Goal: Task Accomplishment & Management: Manage account settings

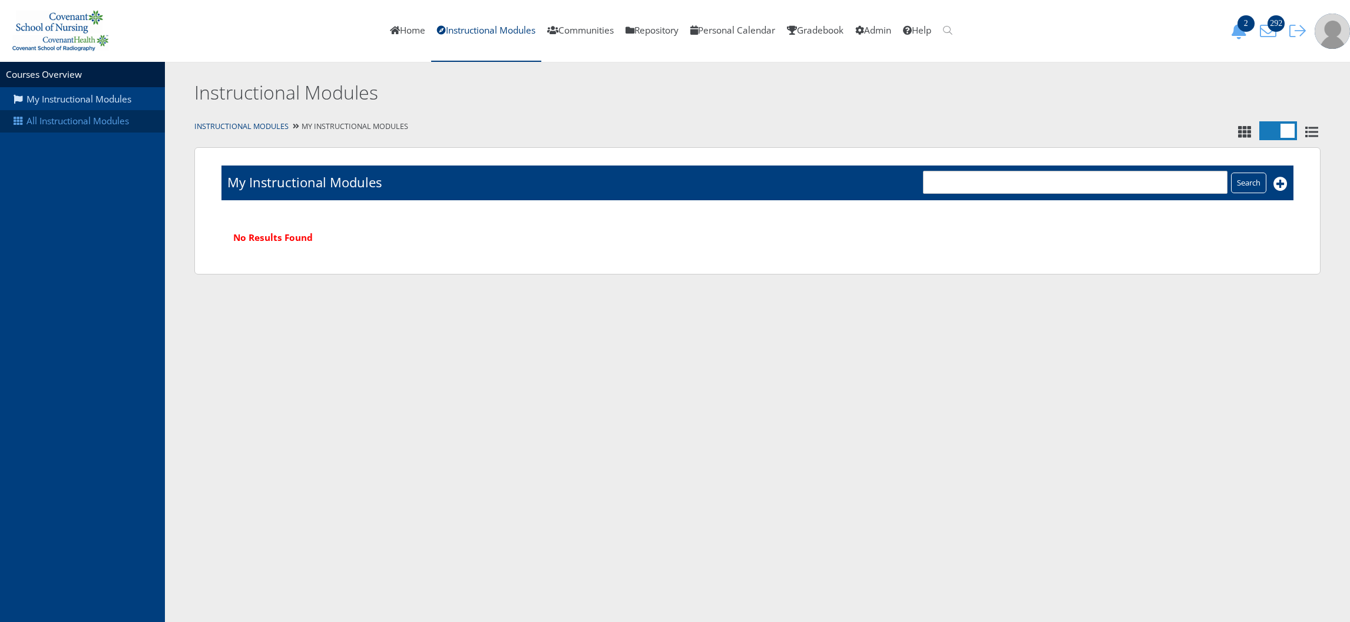
click at [111, 127] on link "All Instructional Modules" at bounding box center [82, 121] width 165 height 22
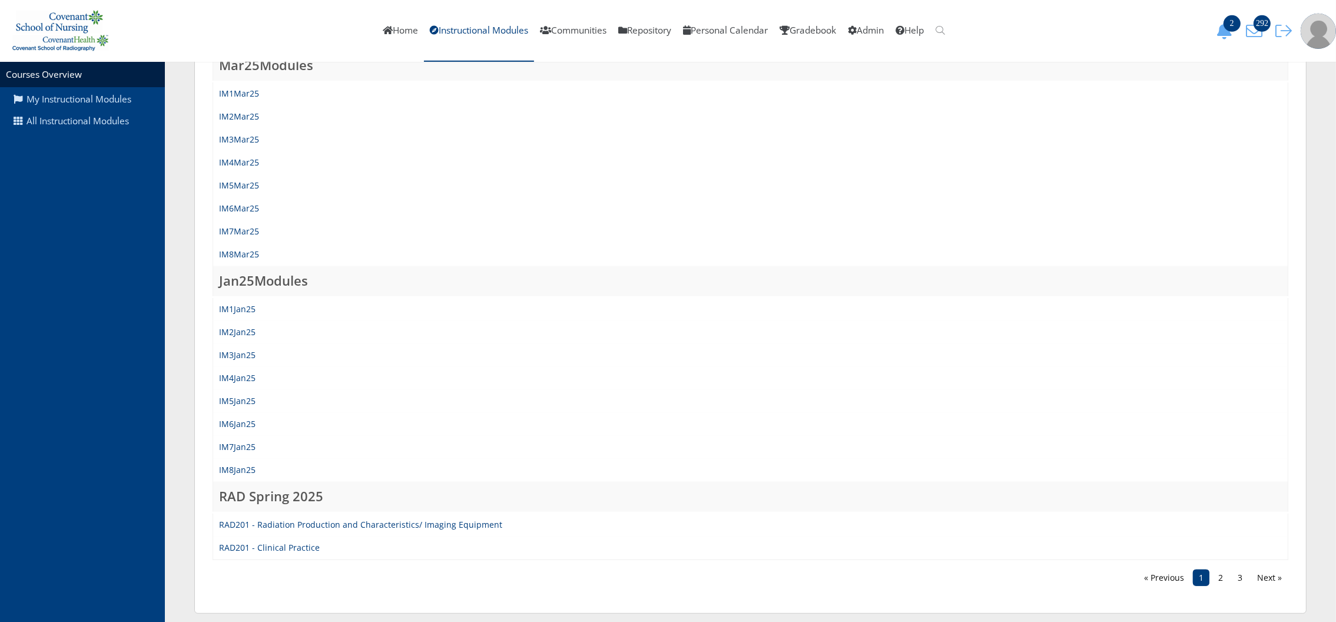
scroll to position [1050, 0]
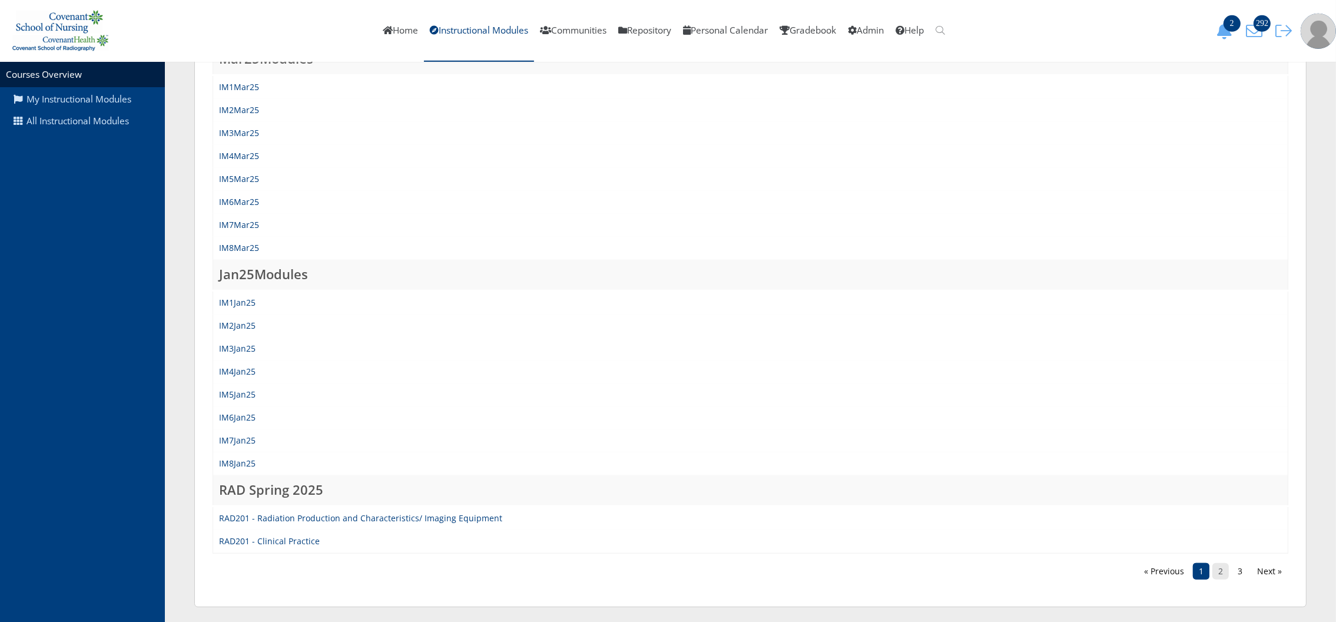
click at [1214, 563] on link "2" at bounding box center [1221, 571] width 16 height 16
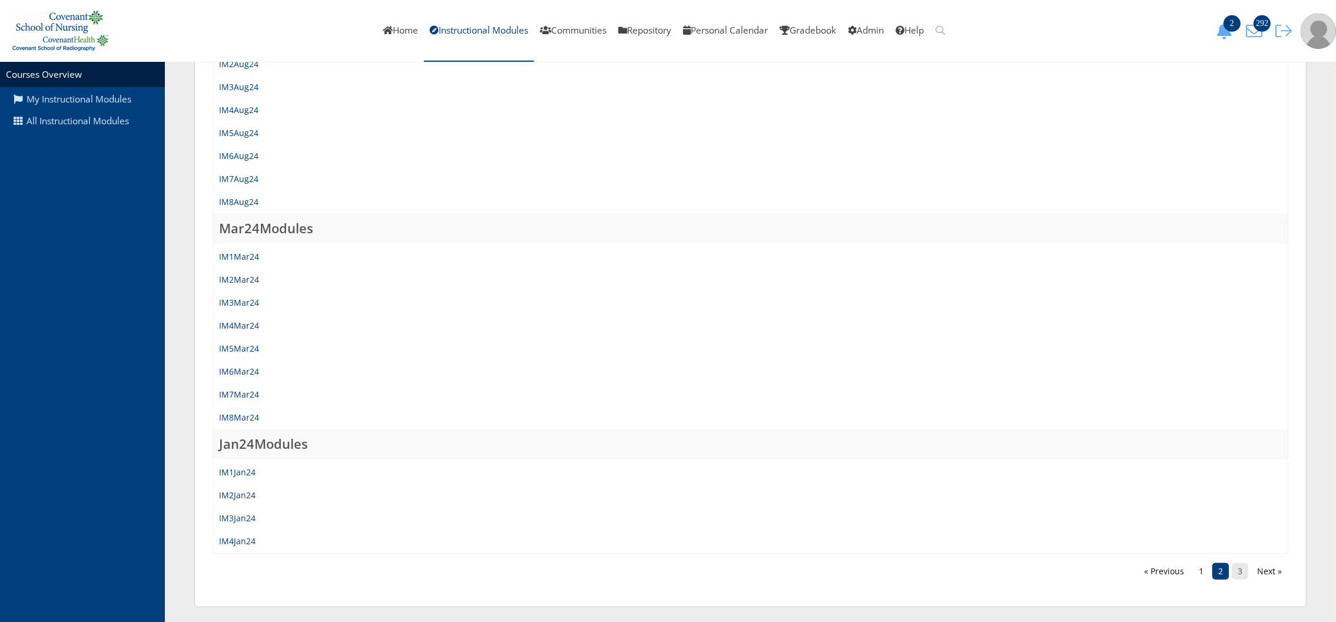
click at [1235, 570] on link "3" at bounding box center [1240, 571] width 16 height 16
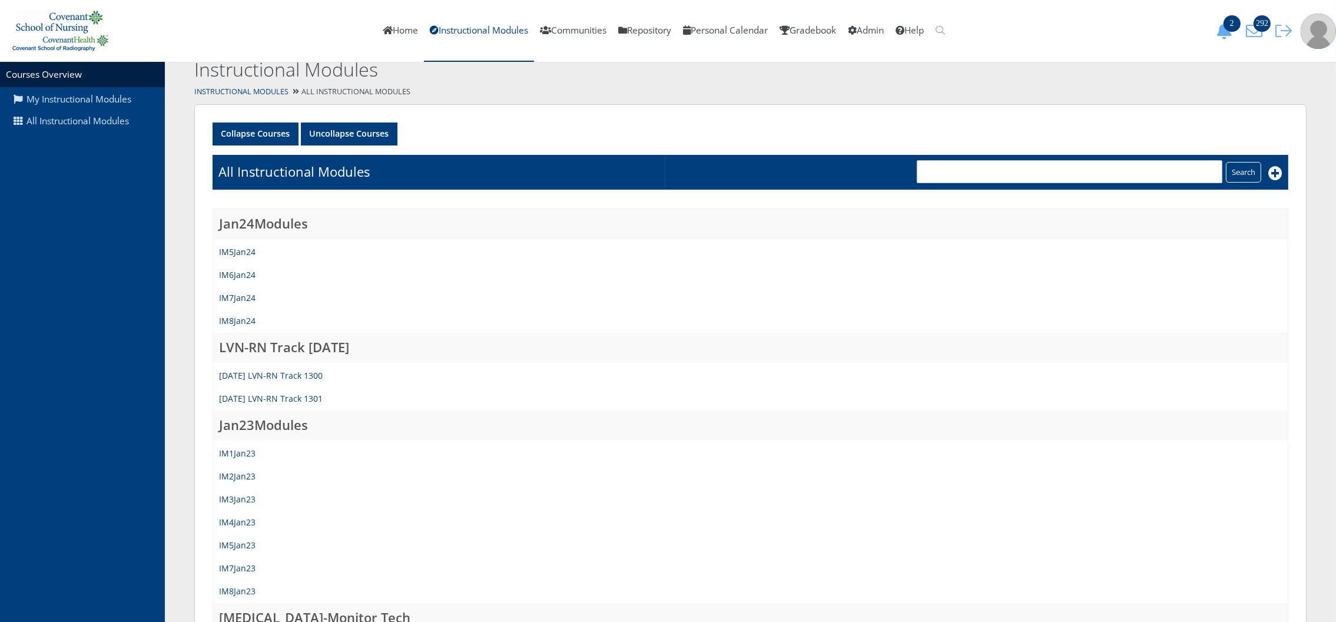
scroll to position [21, 0]
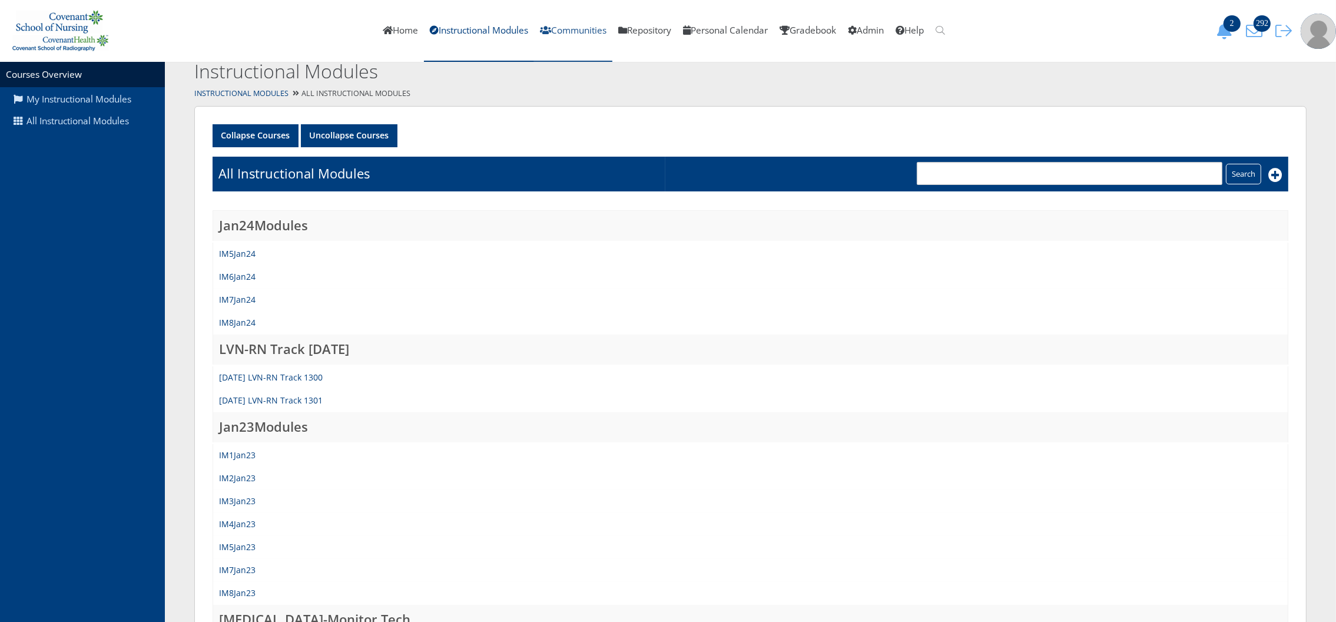
click at [570, 38] on link "Communities" at bounding box center [573, 31] width 78 height 62
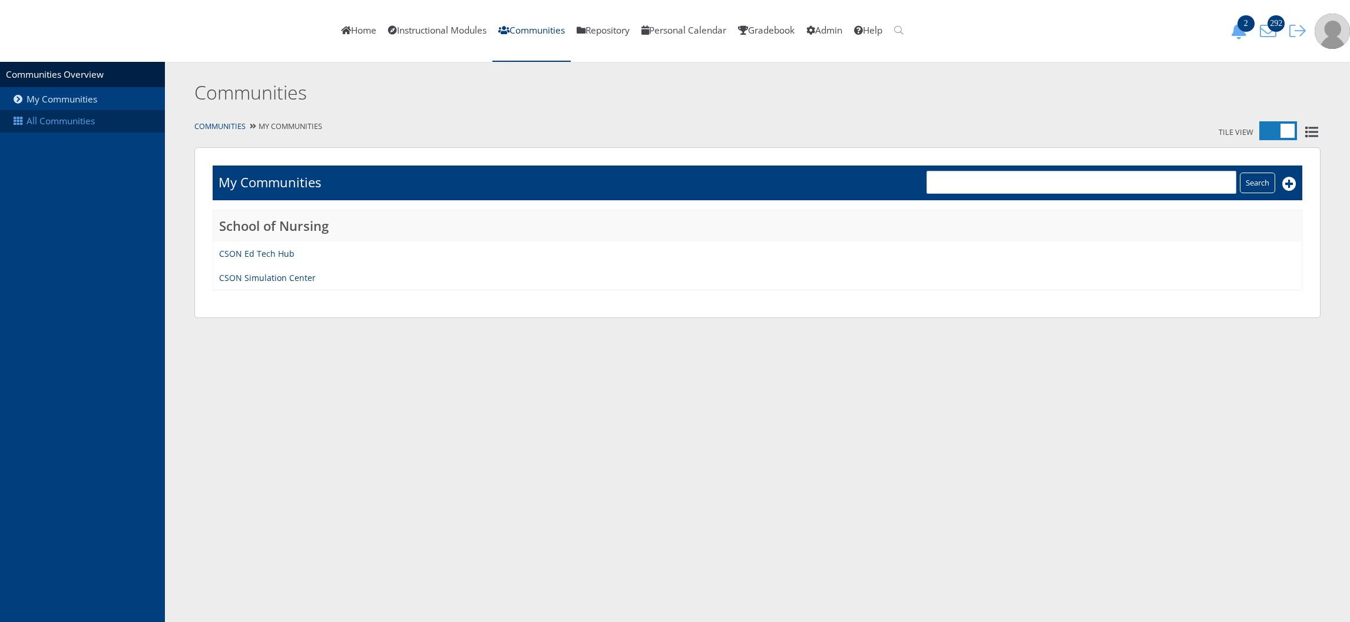
click at [86, 127] on link "All Communities" at bounding box center [82, 121] width 165 height 22
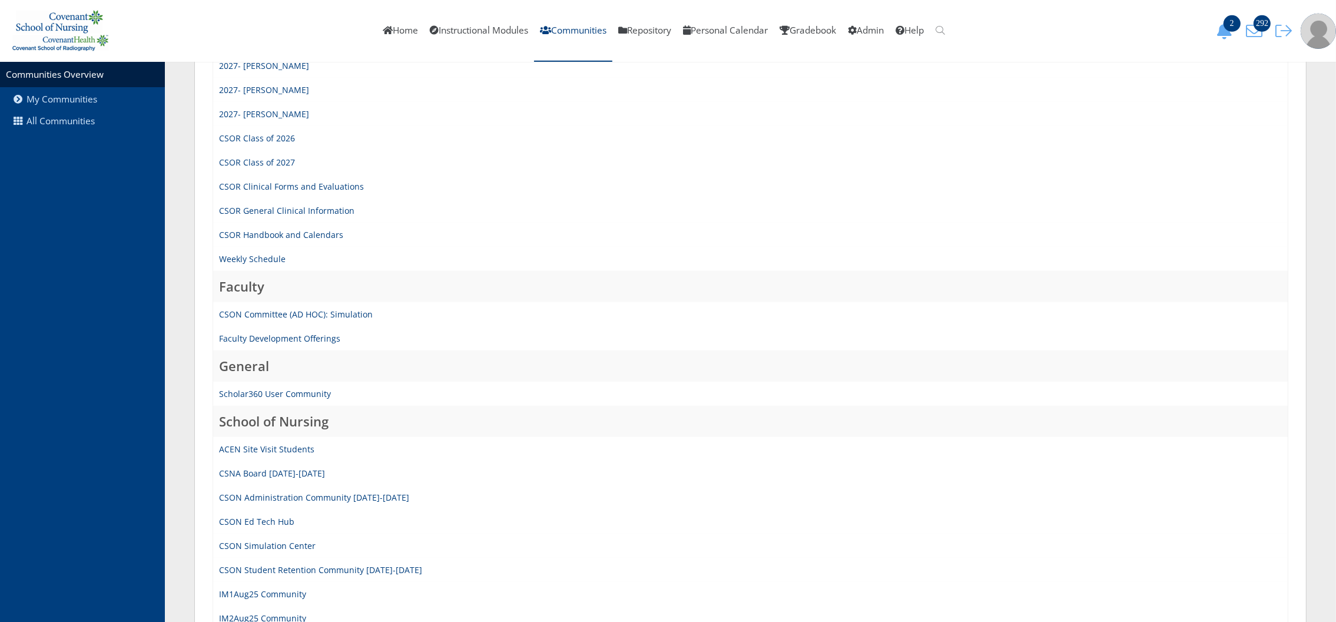
scroll to position [983, 0]
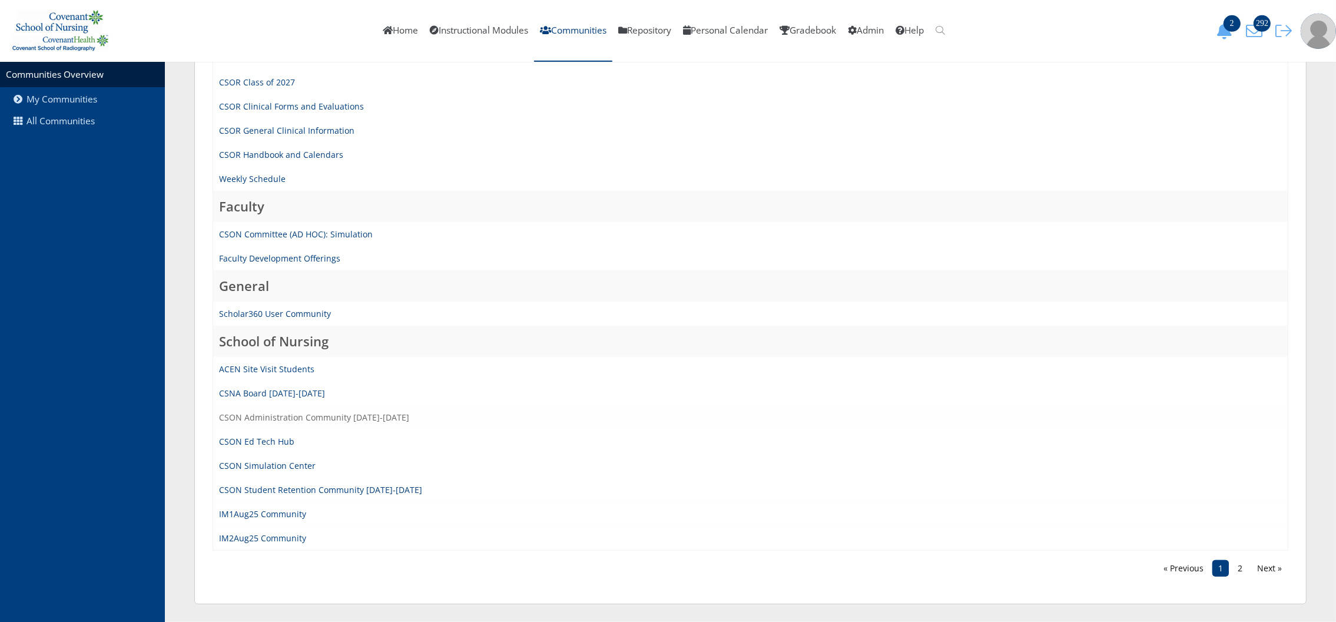
click at [382, 412] on link "CSON Administration Community 2025-2026" at bounding box center [314, 417] width 190 height 11
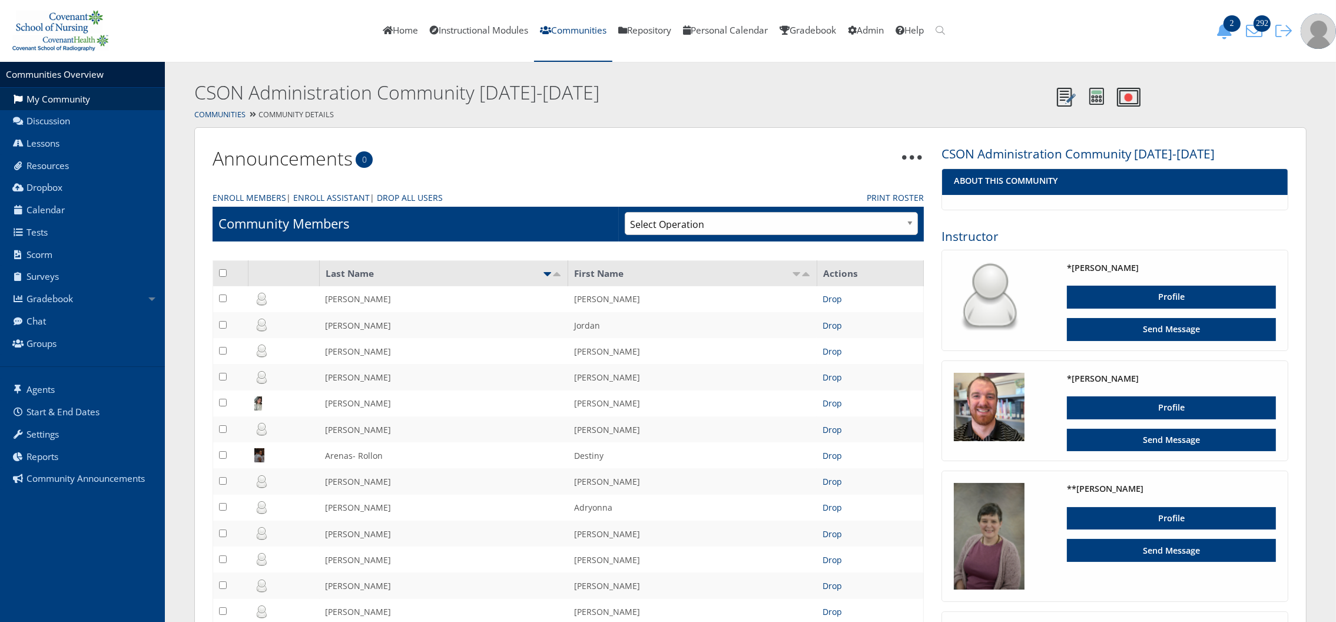
click at [808, 88] on h2 "CSON Administration Community 2025-2026" at bounding box center [622, 93] width 856 height 27
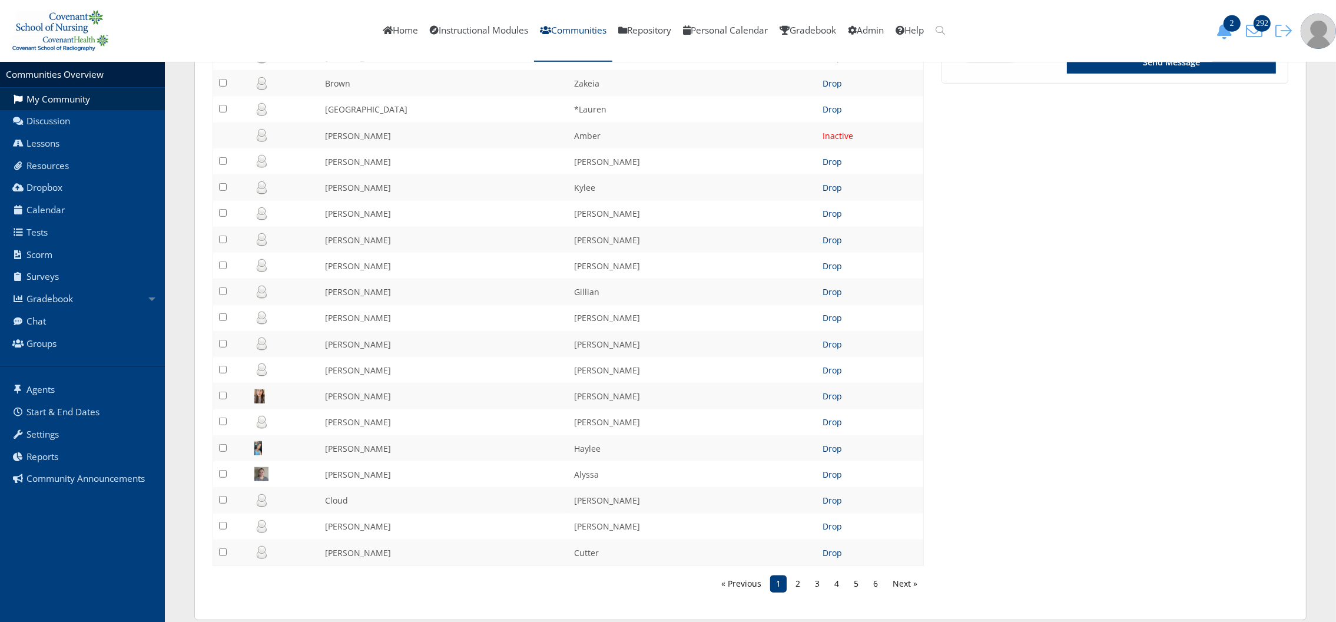
scroll to position [1029, 0]
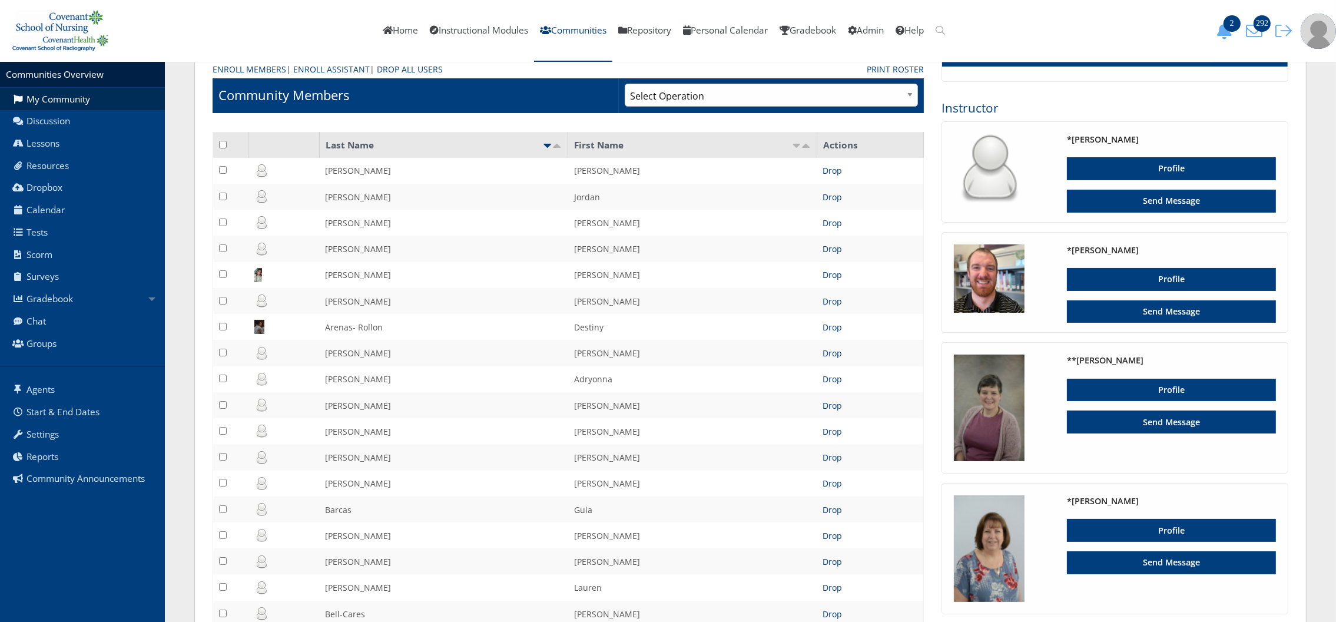
scroll to position [92, 0]
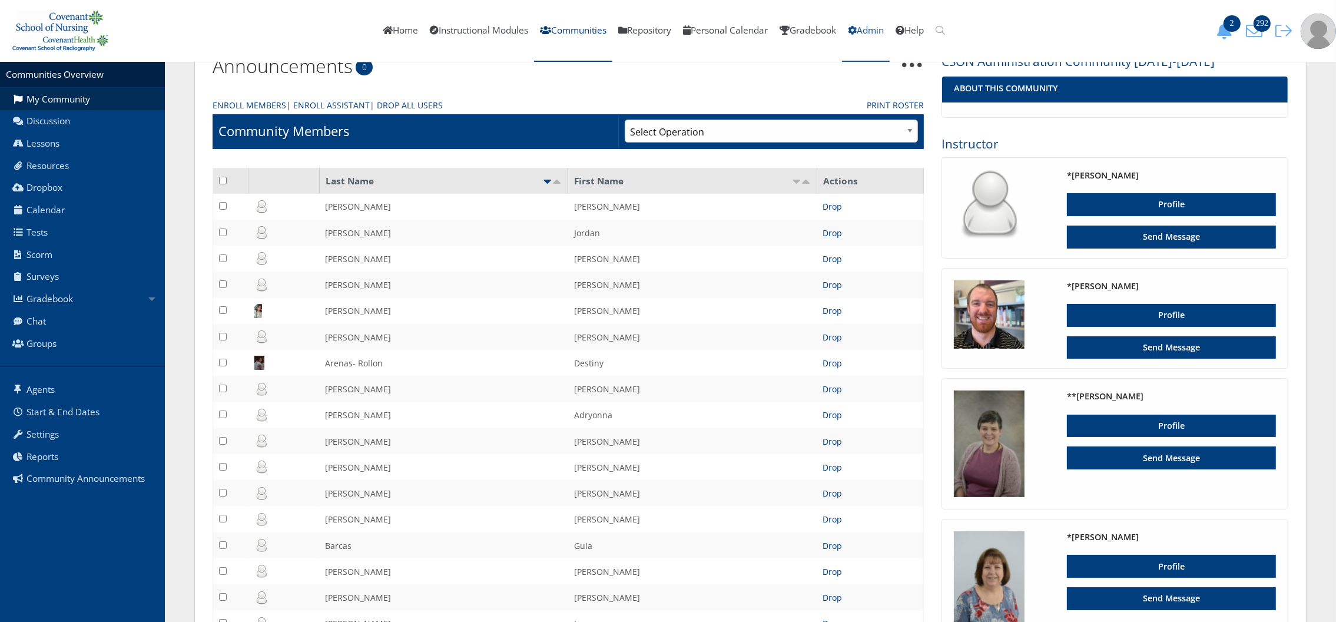
click at [876, 40] on link "Admin" at bounding box center [866, 31] width 48 height 62
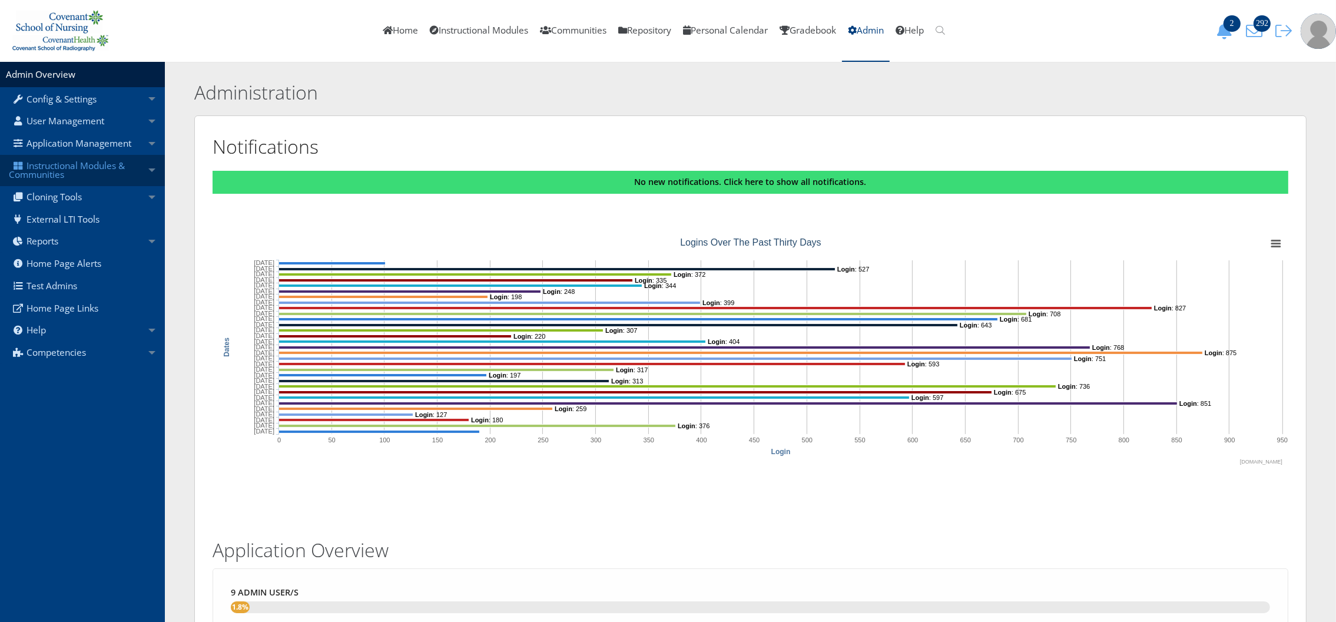
click at [105, 171] on link "Instructional Modules & Communities" at bounding box center [82, 170] width 165 height 31
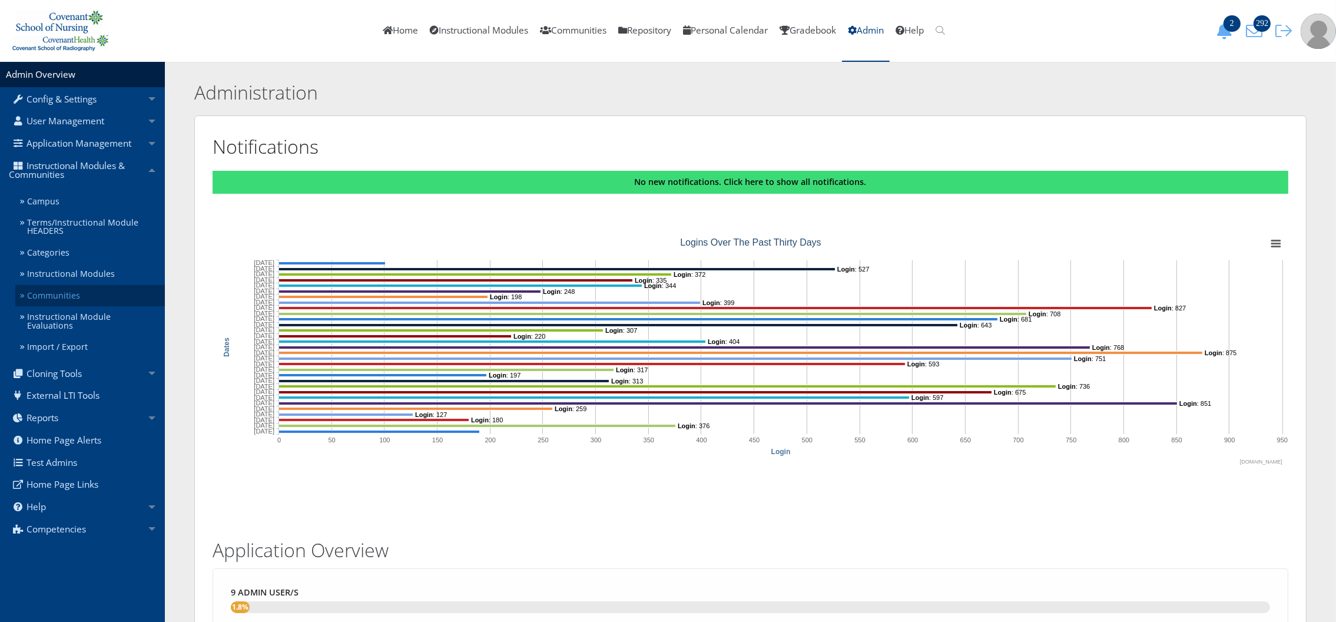
click at [104, 301] on link "Communities" at bounding box center [90, 296] width 150 height 22
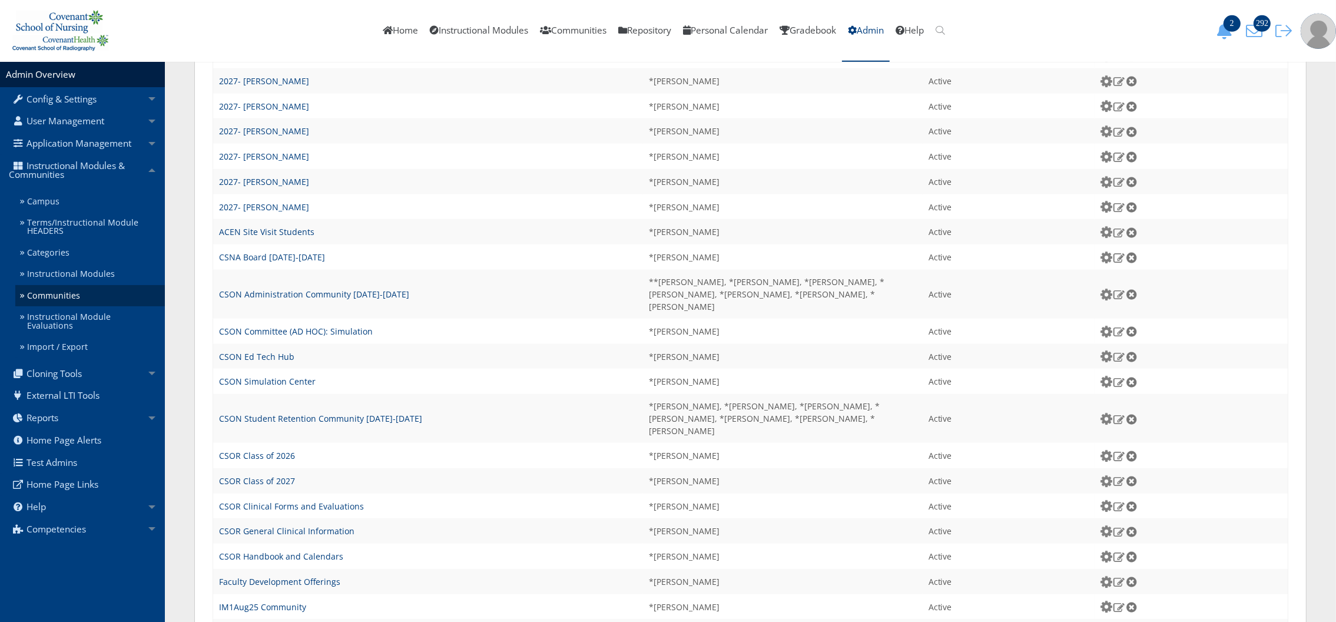
scroll to position [1133, 0]
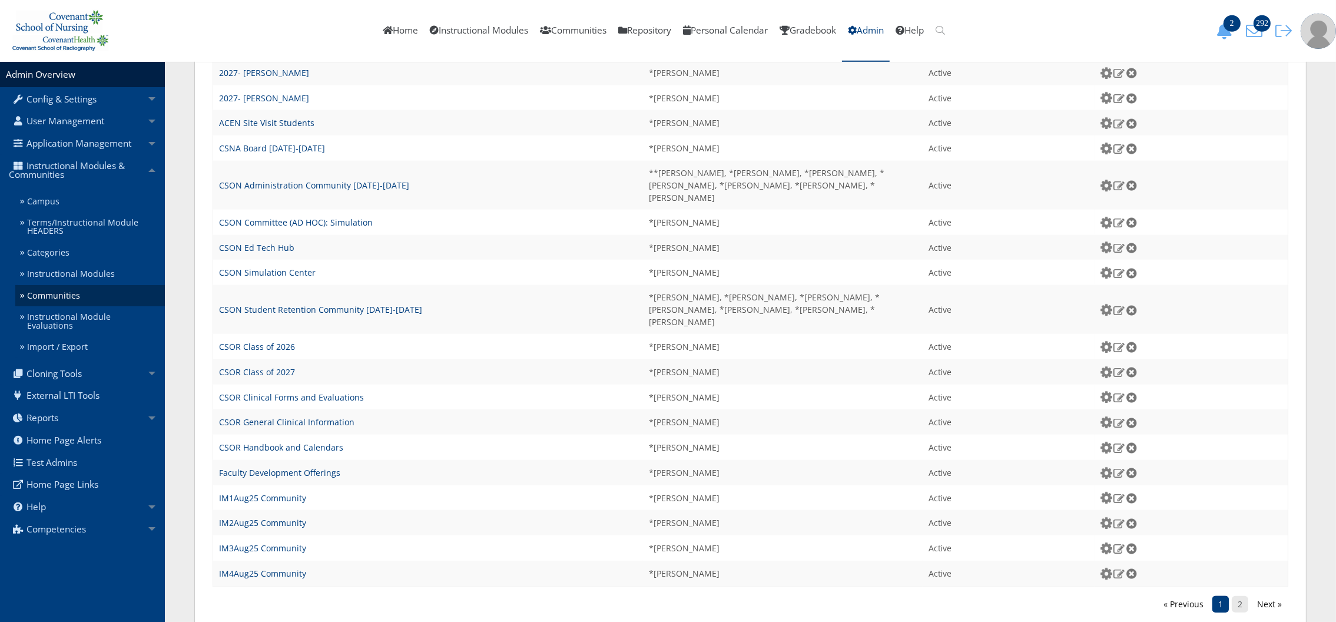
click at [1240, 596] on link "2" at bounding box center [1240, 604] width 16 height 16
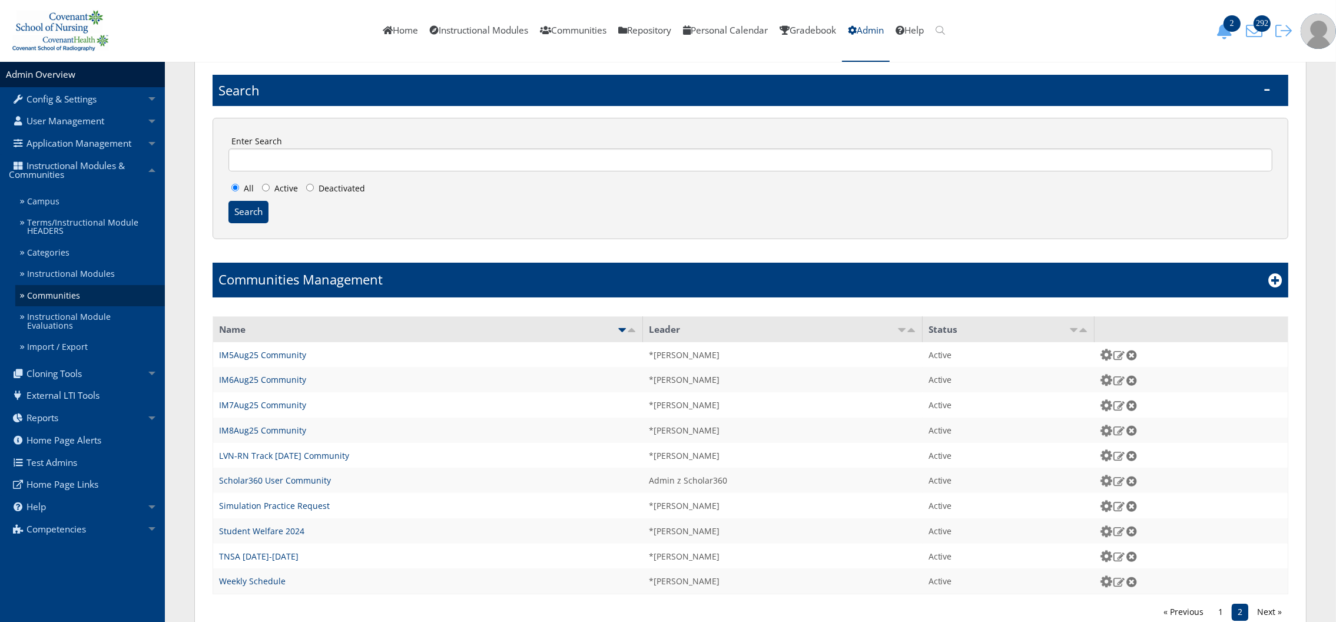
scroll to position [112, 0]
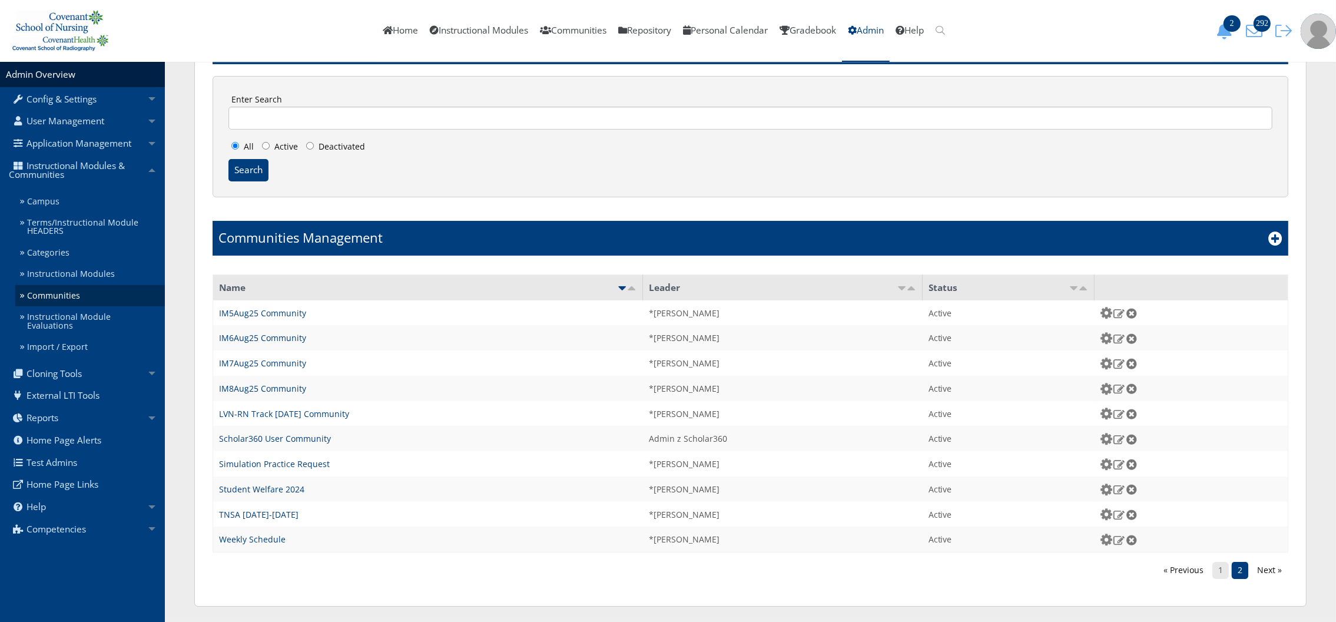
click at [1221, 568] on link "1" at bounding box center [1221, 570] width 16 height 16
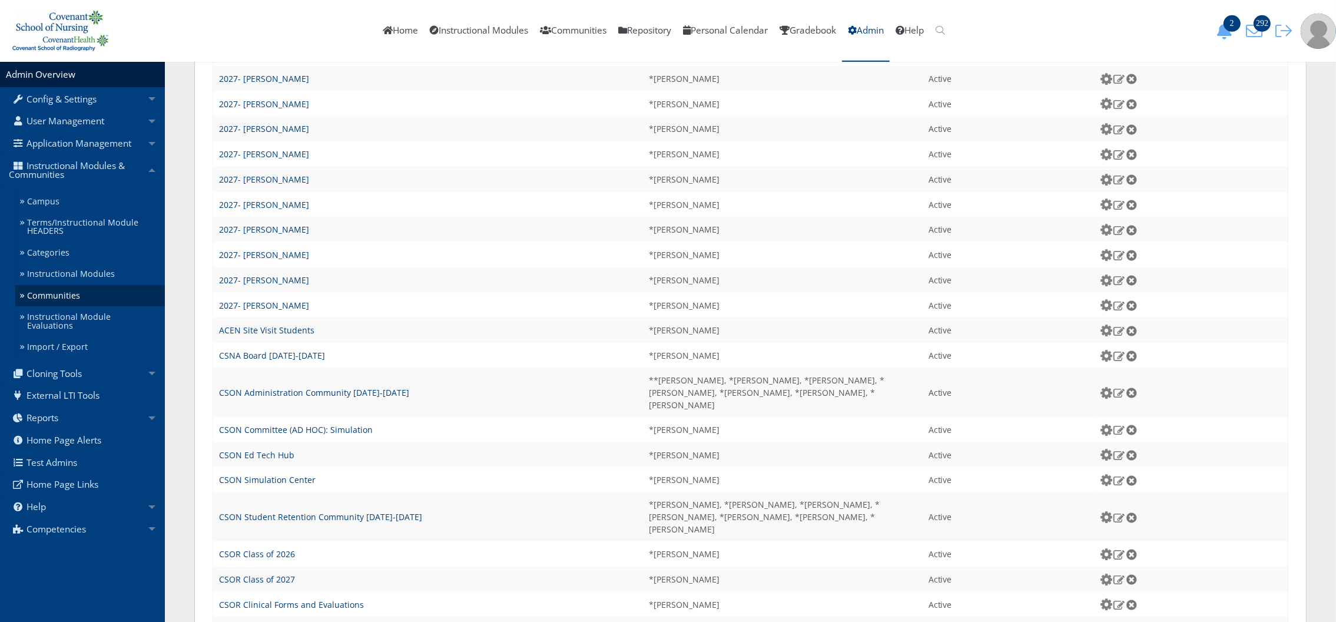
scroll to position [966, 0]
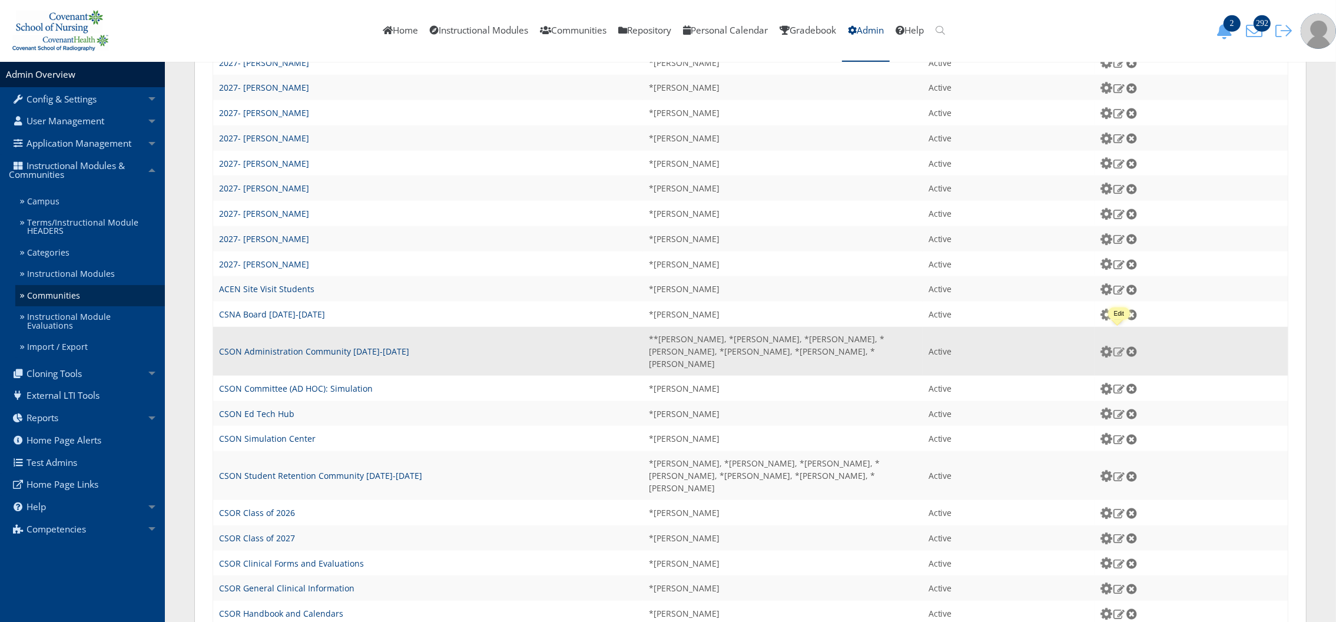
click at [1121, 346] on img at bounding box center [1119, 351] width 12 height 11
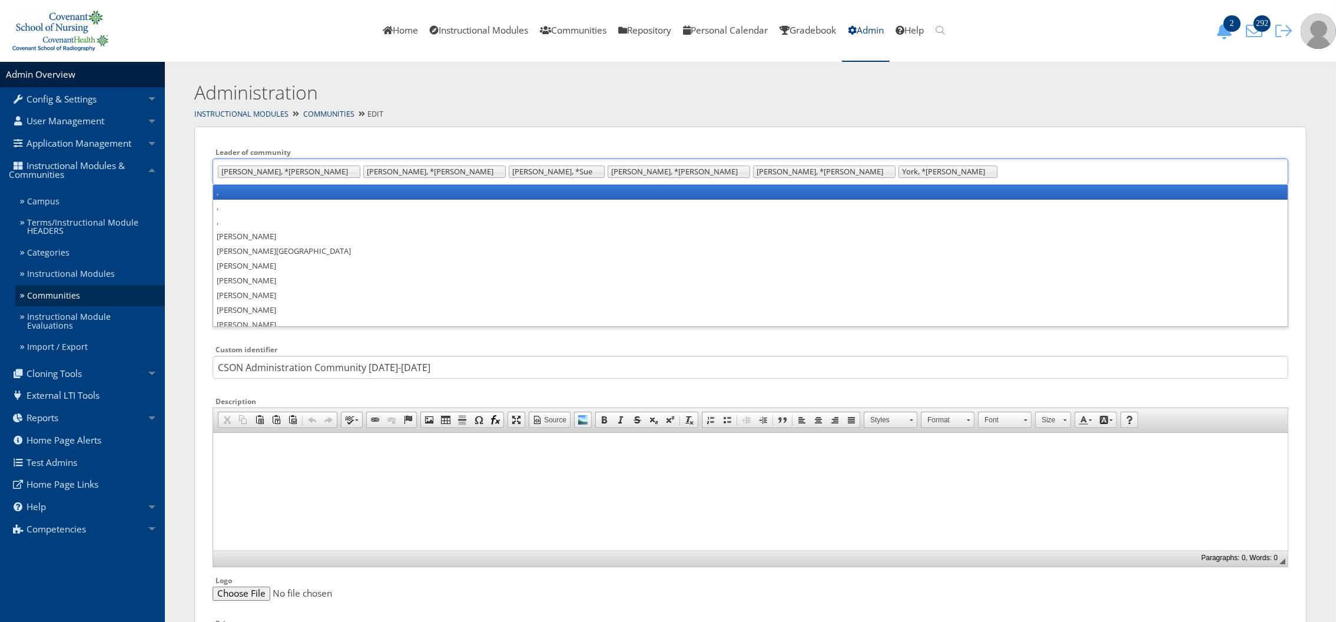
click at [745, 168] on ul "Bruington, *Lauren Ferguson, *Alex Hendrix, *Sue Martin, *Katie McIntire, *Patr…" at bounding box center [751, 171] width 1076 height 27
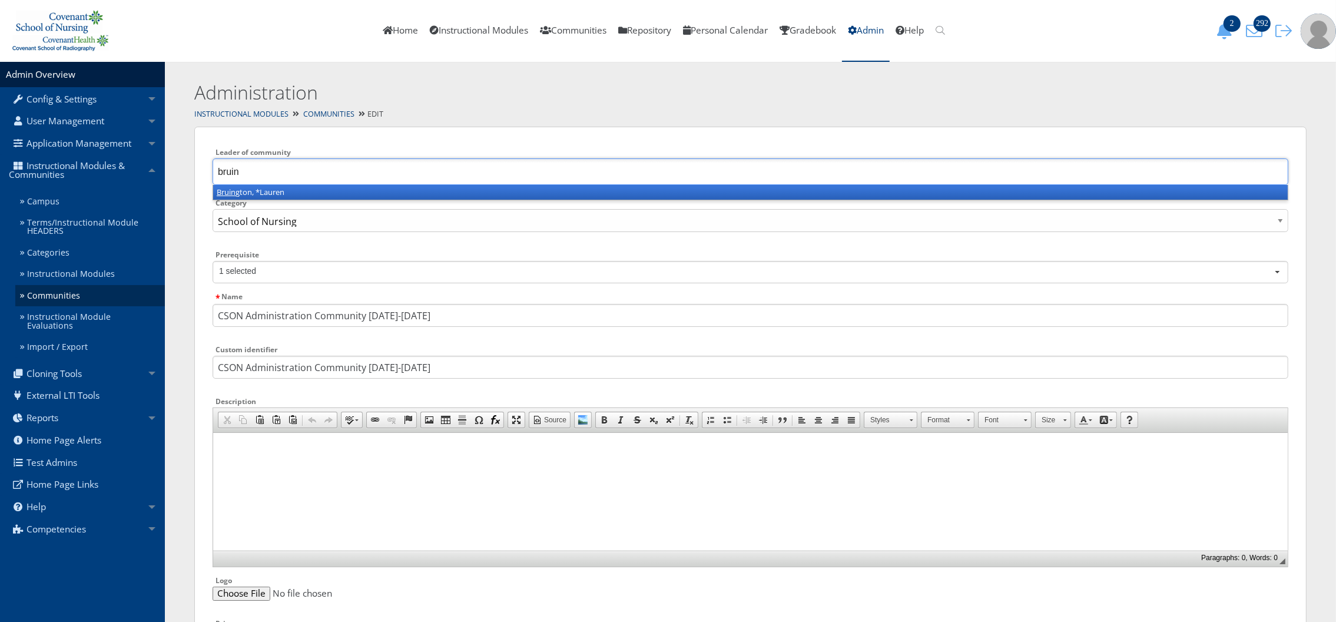
type input "bruin"
click at [732, 193] on li "Bruin gton, *Lauren" at bounding box center [750, 192] width 1075 height 15
type input "york"
click at [726, 196] on li "York , *Veronica" at bounding box center [750, 192] width 1075 height 15
type input "katie"
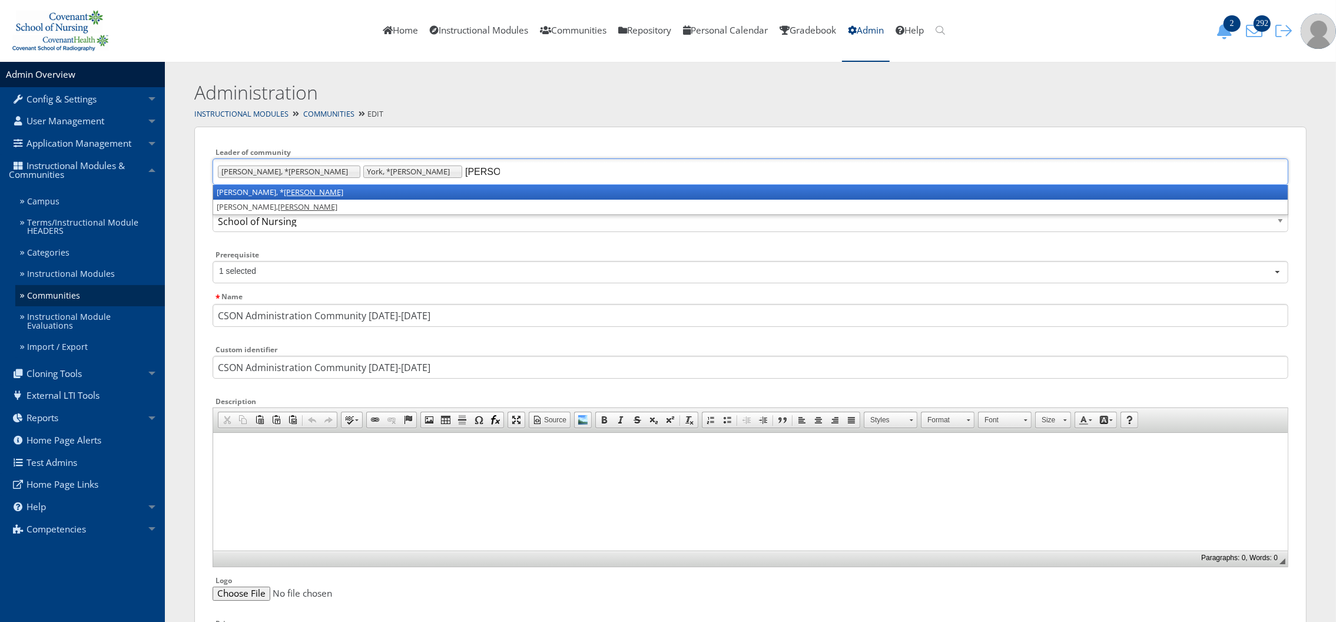
click at [726, 196] on li "Martin, * Katie" at bounding box center [750, 192] width 1075 height 15
type input "sue"
click at [719, 187] on li "Hendrix, * Sue" at bounding box center [750, 192] width 1075 height 15
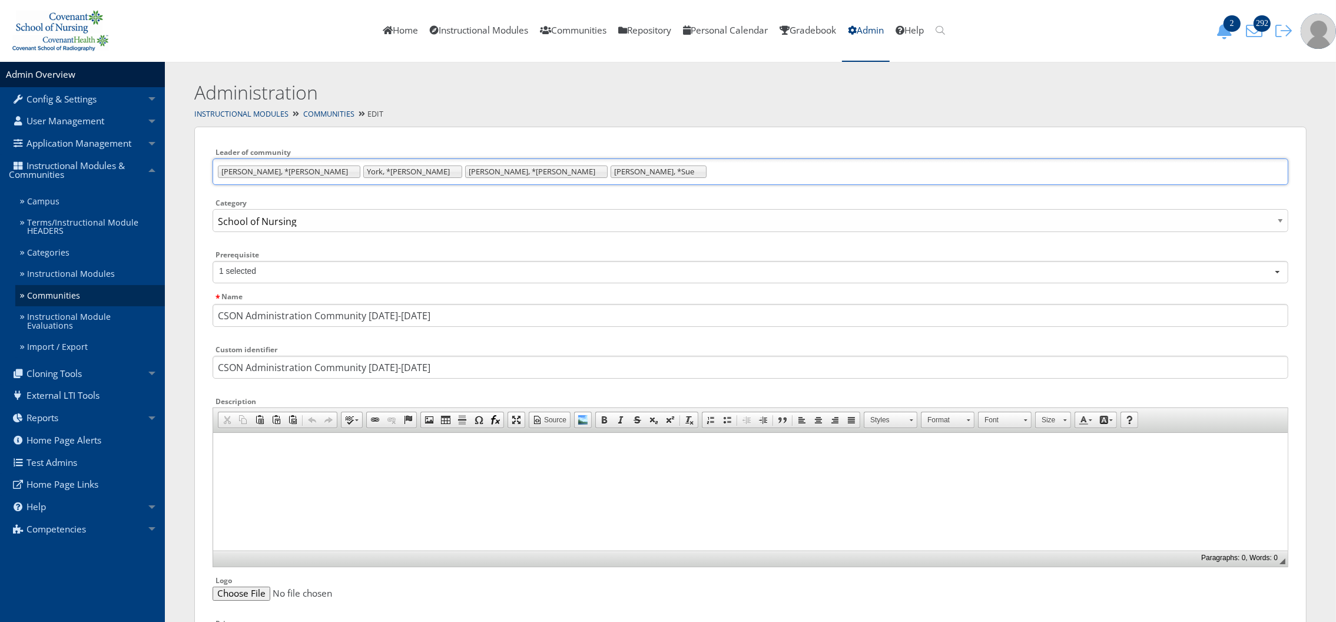
click at [561, 171] on ul "Bruington, *Lauren York, *Veronica Martin, *Katie Hendrix, *Sue" at bounding box center [751, 171] width 1076 height 27
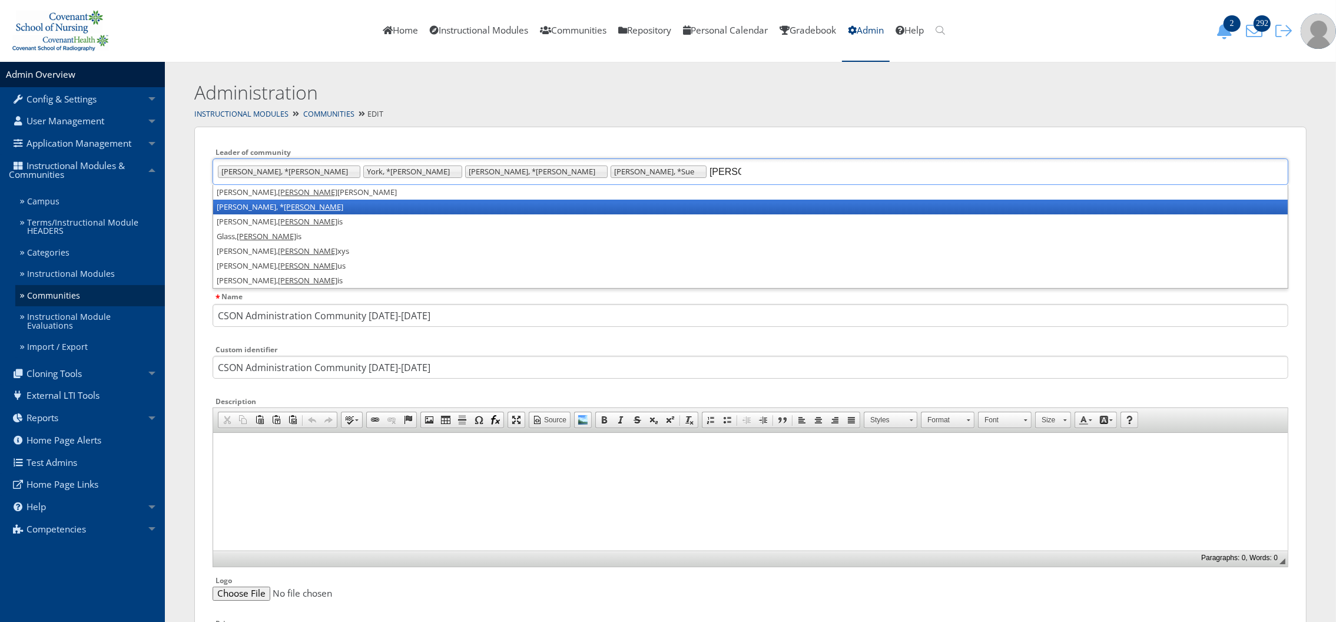
type input "alex"
click at [509, 203] on li "Ferguson, * Alex" at bounding box center [750, 207] width 1075 height 15
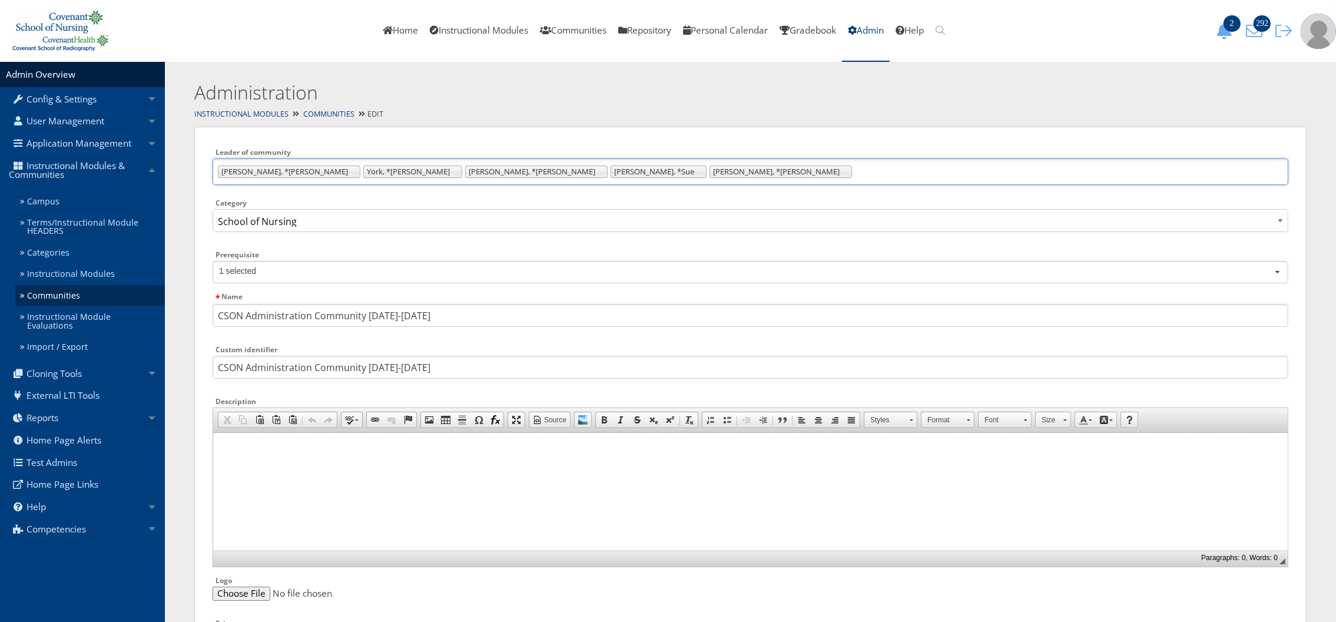
click at [656, 179] on ul "Bruington, *Lauren York, *Veronica Martin, *Katie Hendrix, *Sue Ferguson, *Alex" at bounding box center [751, 171] width 1076 height 27
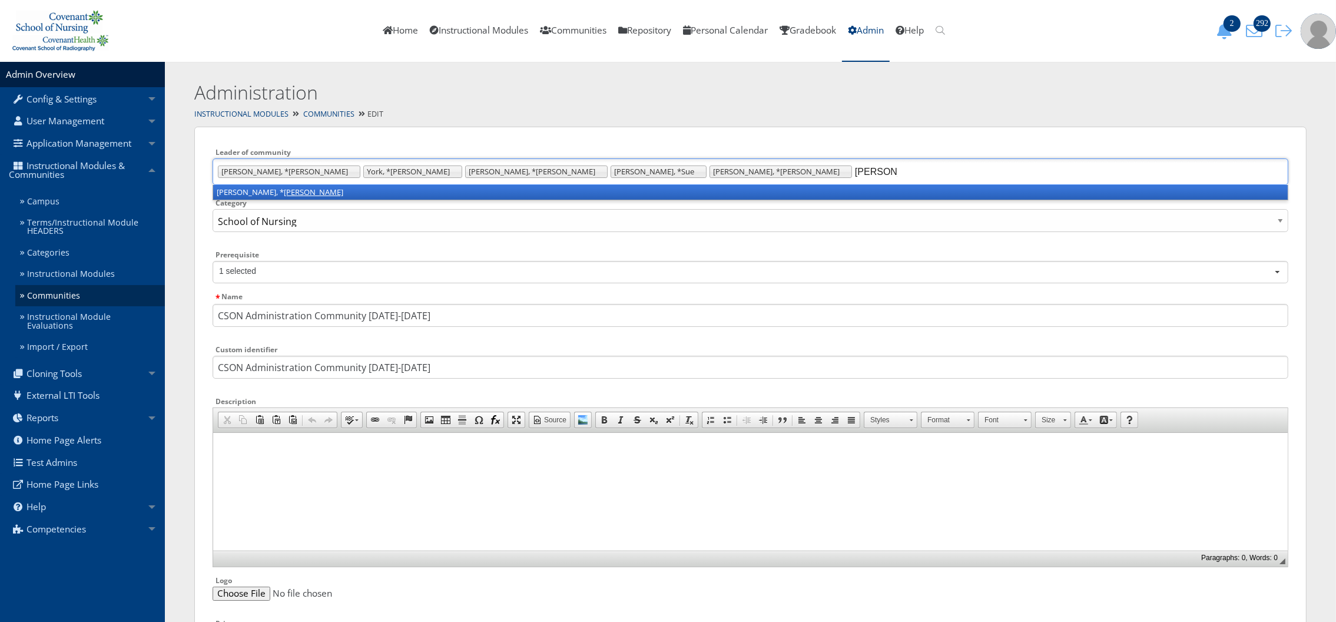
type input "patrick"
click at [652, 191] on li "McIntire, * Patrick" at bounding box center [750, 192] width 1075 height 15
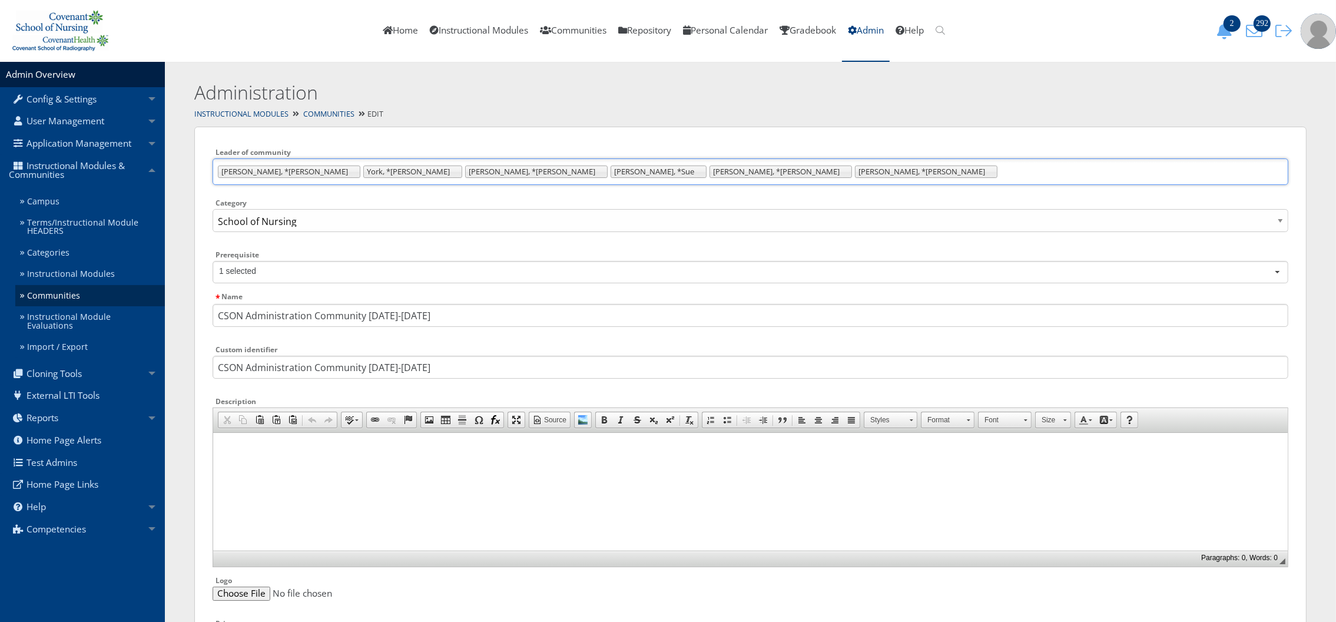
click at [718, 171] on ul "Bruington, *Lauren York, *Veronica Martin, *Katie Hendrix, *Sue Ferguson, *Alex…" at bounding box center [751, 171] width 1076 height 27
click at [775, 167] on ul "Bruington, *Lauren York, *Veronica Martin, *Katie Hendrix, *Sue Ferguson, *Alex…" at bounding box center [751, 171] width 1076 height 27
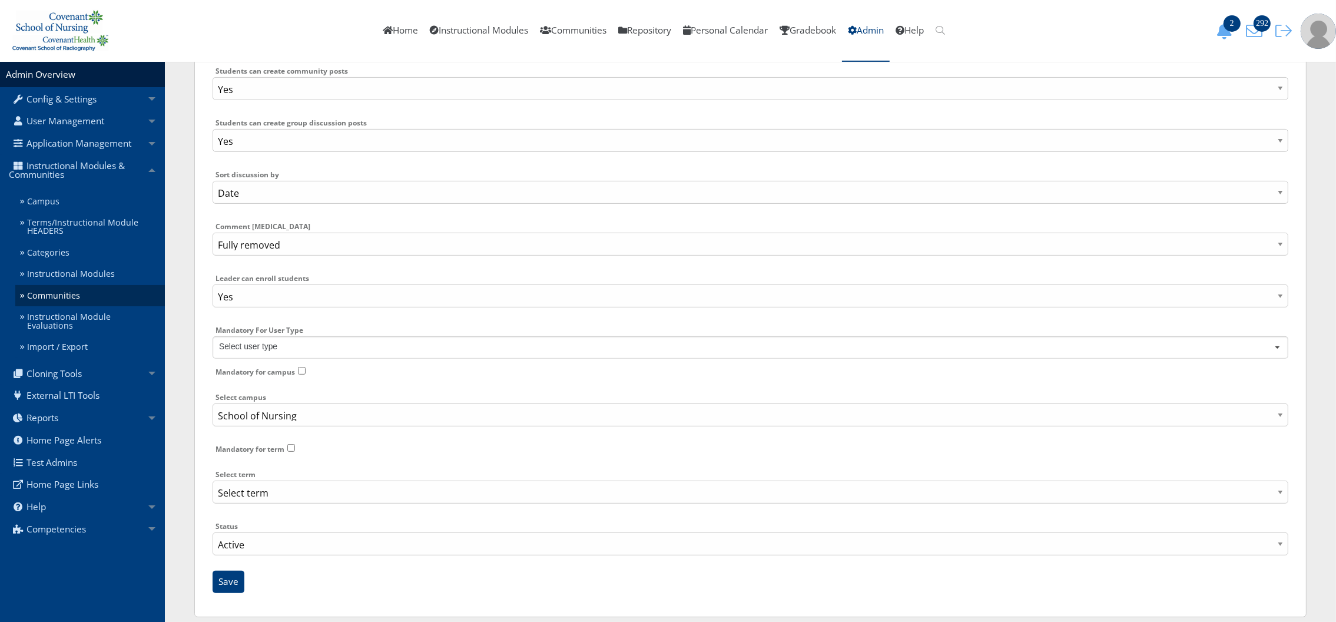
scroll to position [617, 0]
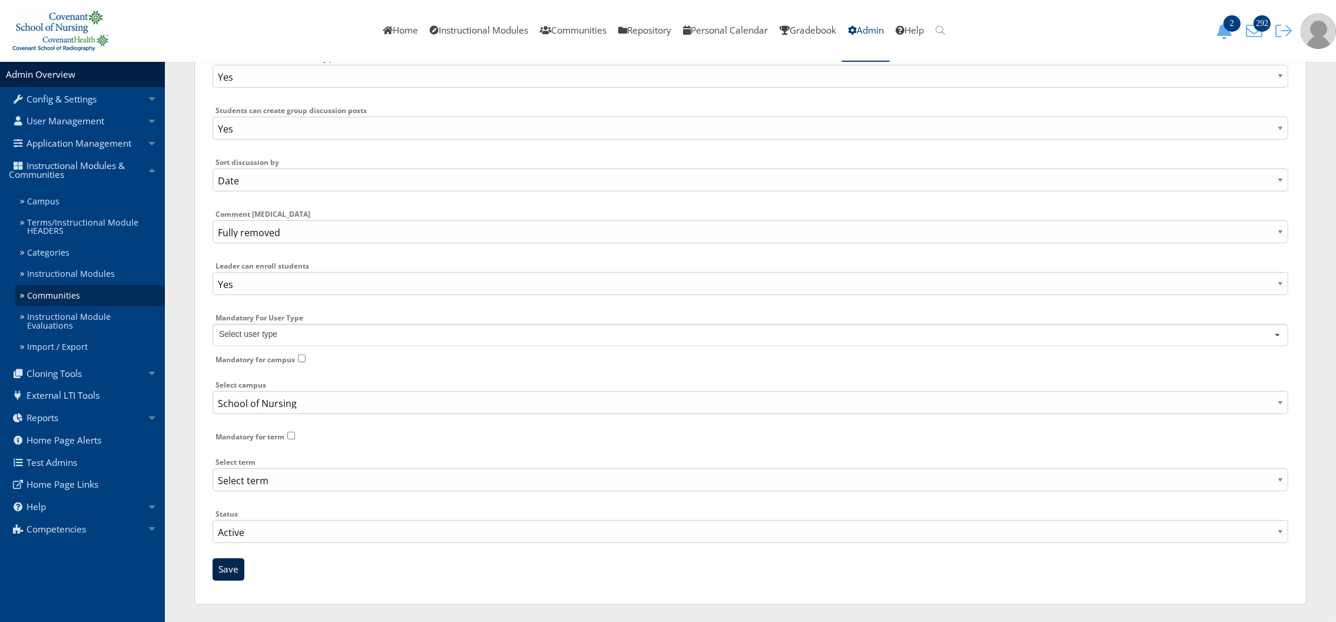
click at [231, 565] on input "Save" at bounding box center [229, 569] width 32 height 22
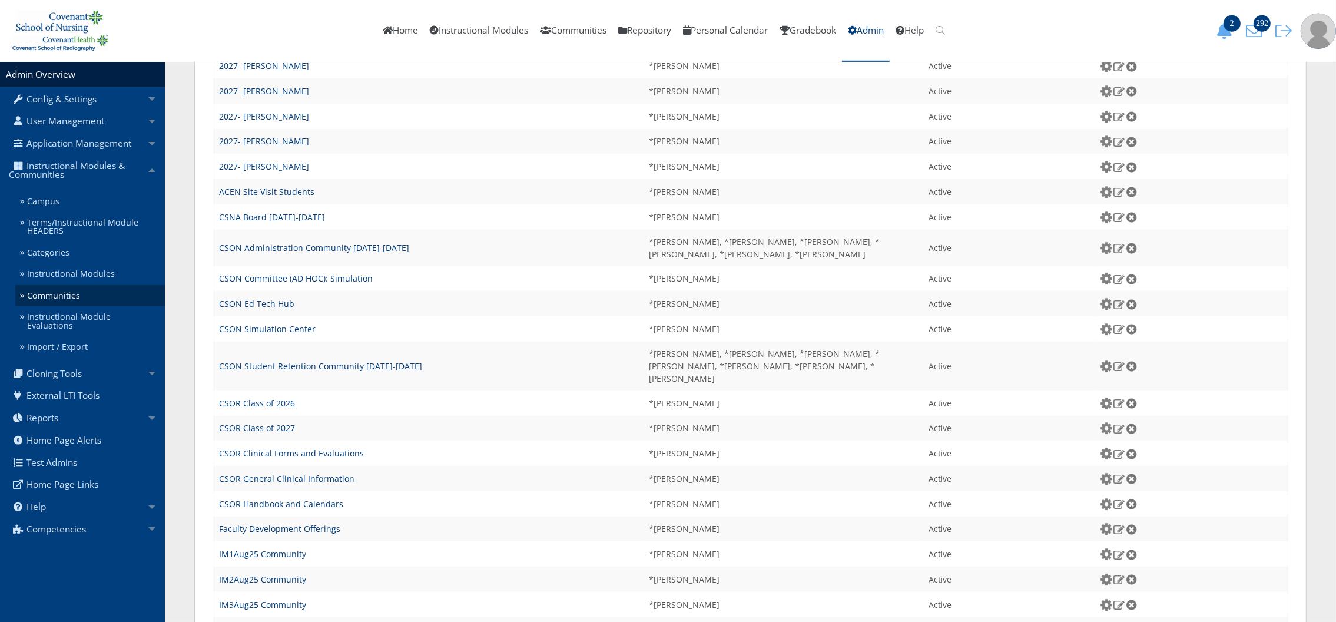
scroll to position [1184, 0]
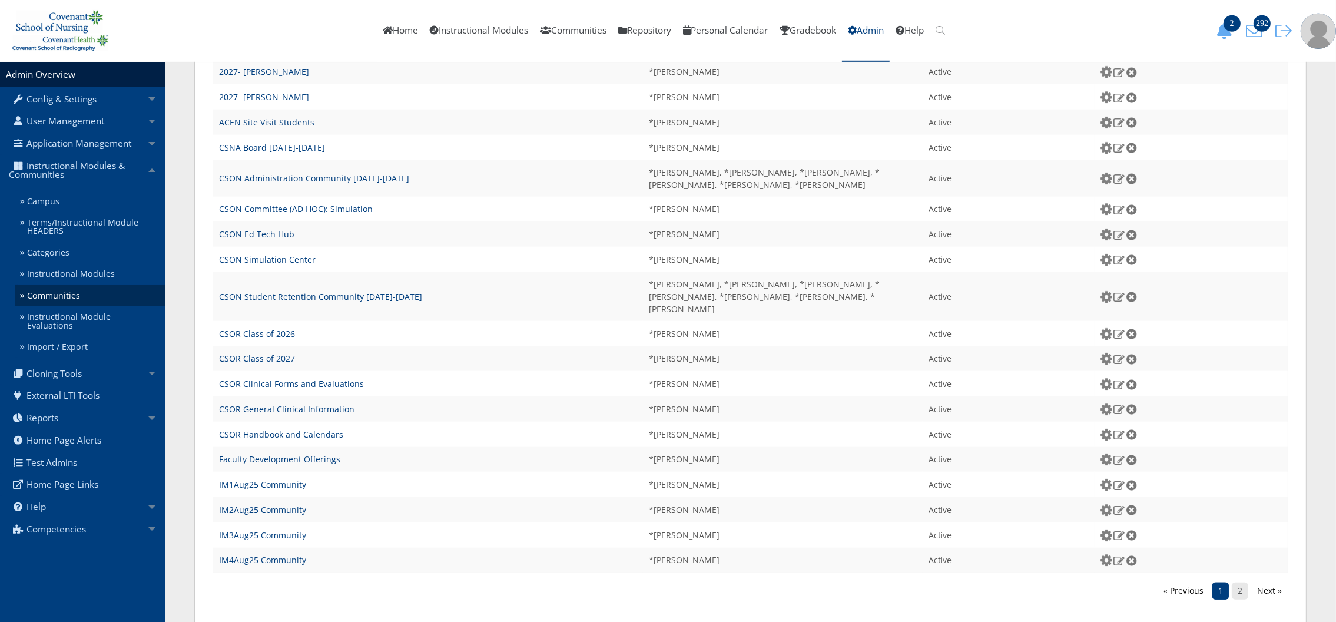
click at [1243, 582] on link "2" at bounding box center [1240, 590] width 16 height 16
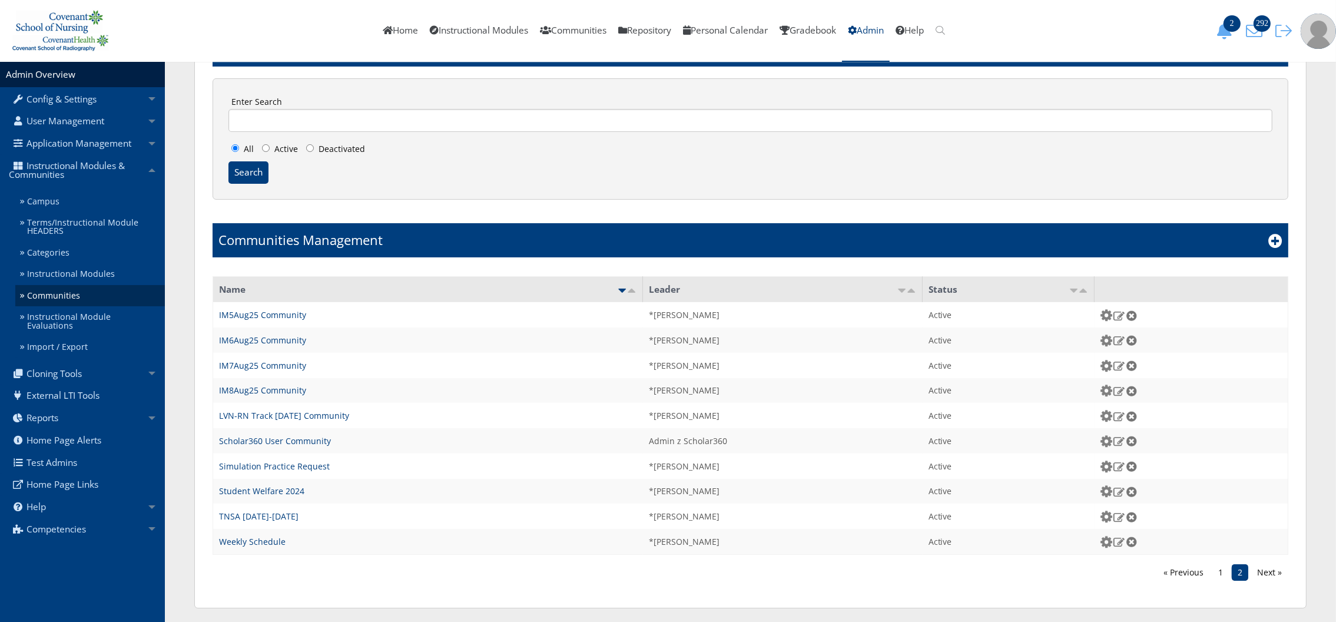
scroll to position [164, 0]
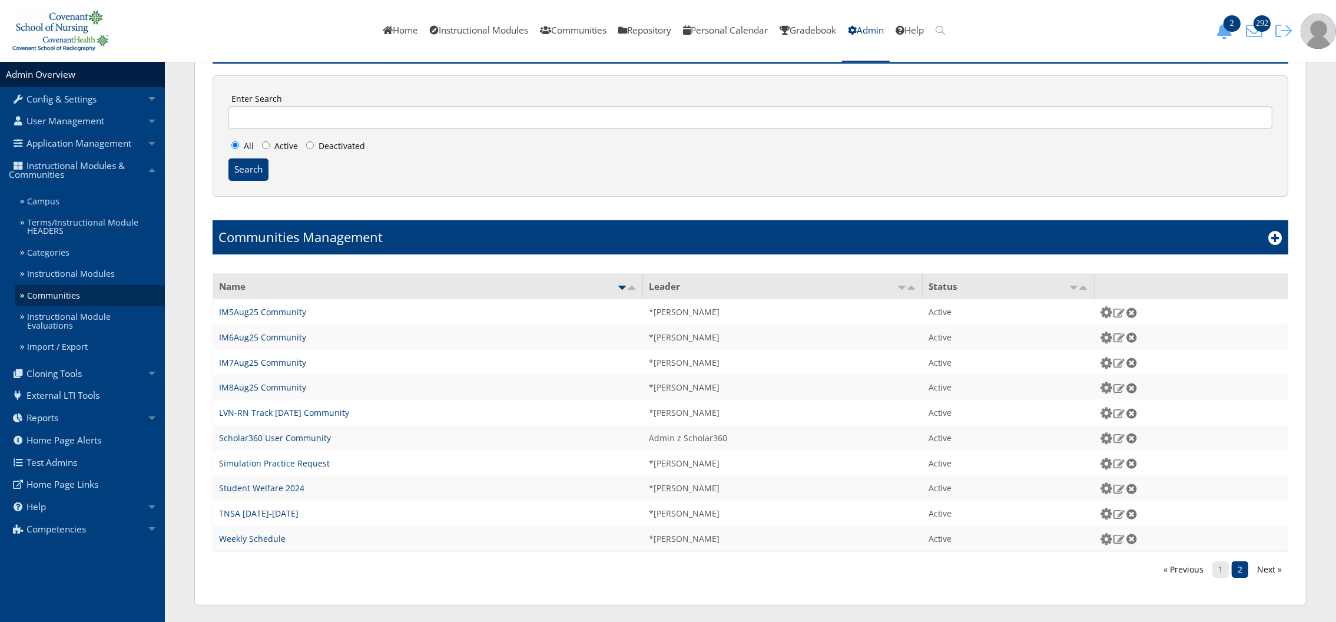
click at [1221, 573] on link "1" at bounding box center [1221, 569] width 16 height 16
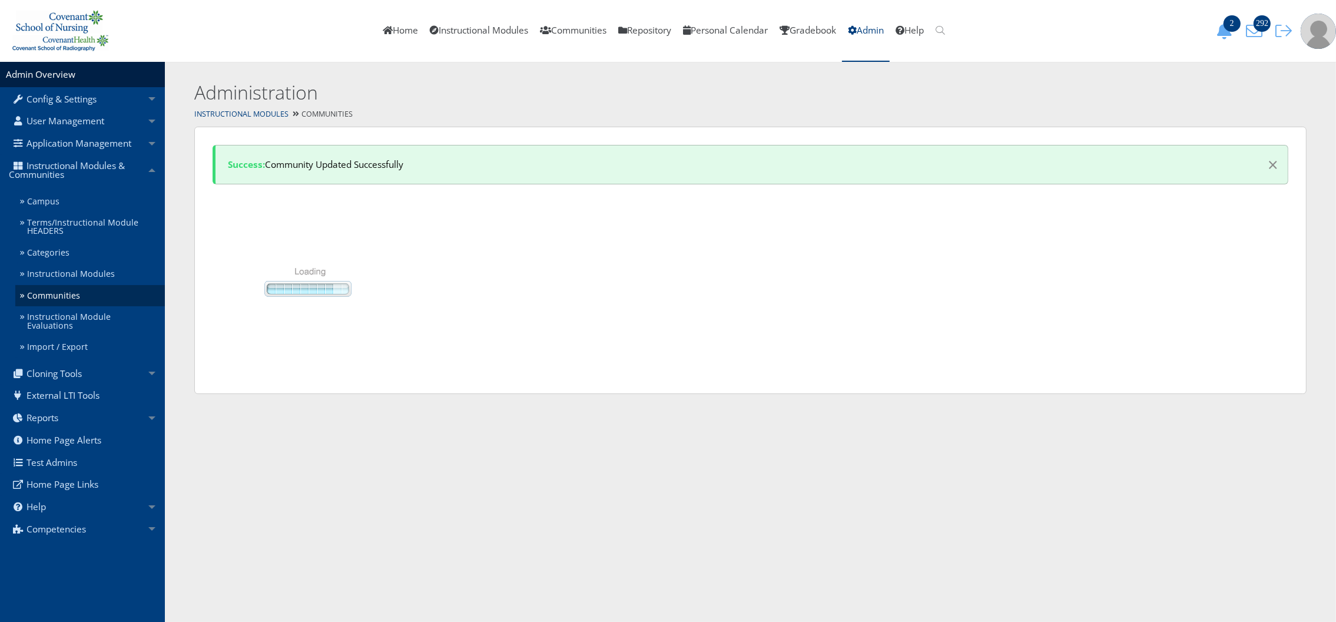
scroll to position [0, 0]
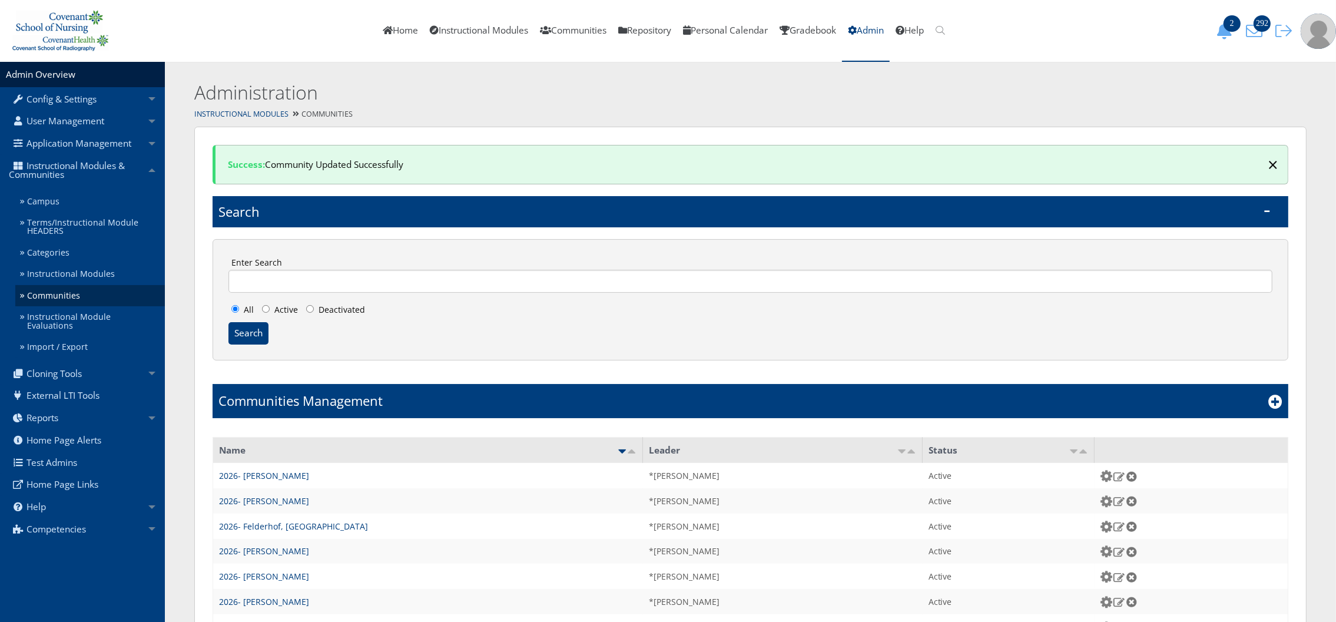
click at [1274, 164] on span "×" at bounding box center [1273, 164] width 11 height 25
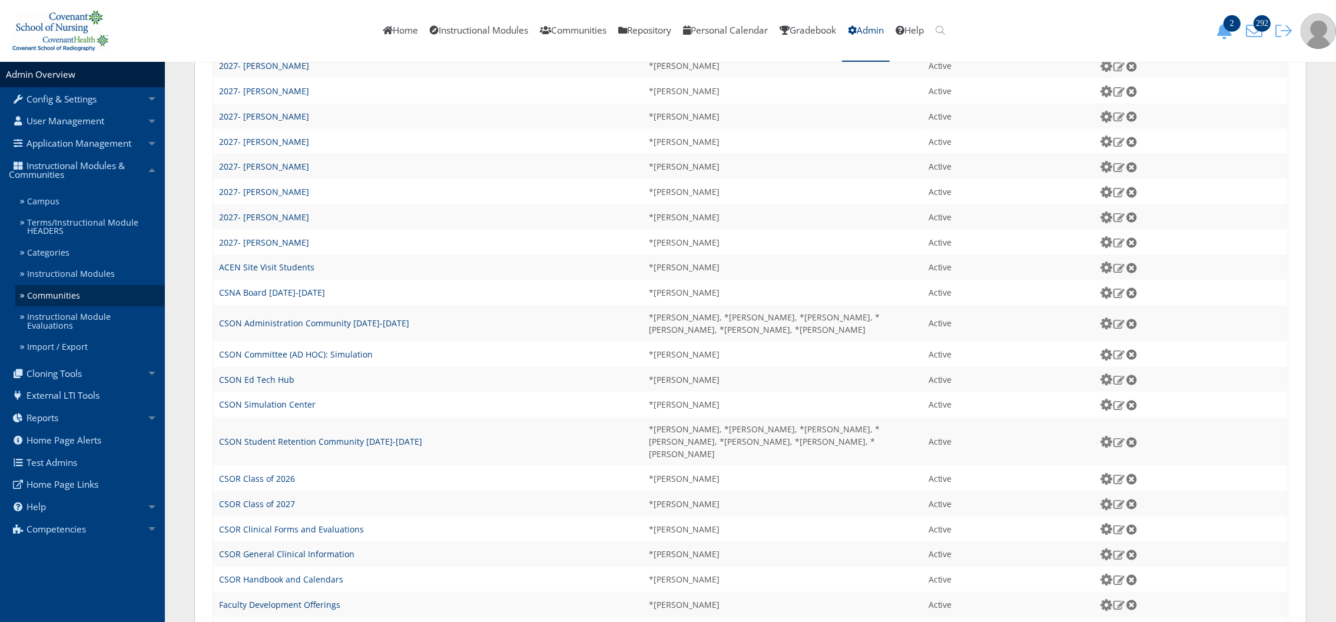
scroll to position [1133, 0]
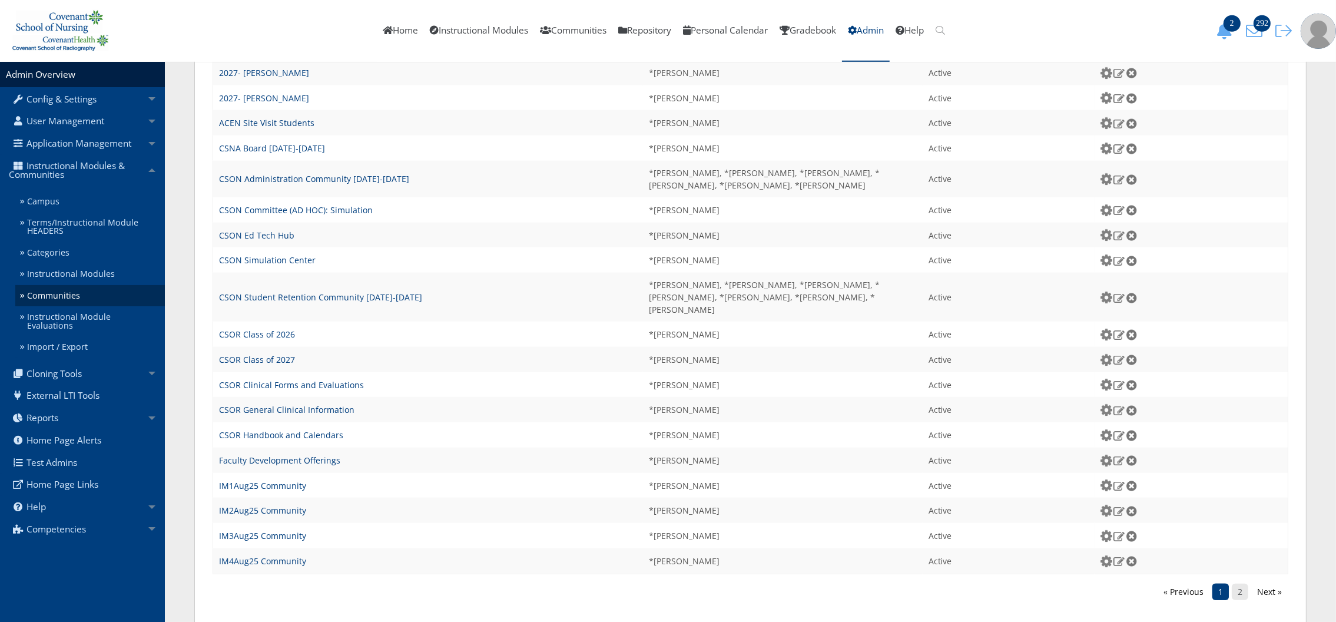
click at [1246, 584] on link "2" at bounding box center [1240, 592] width 16 height 16
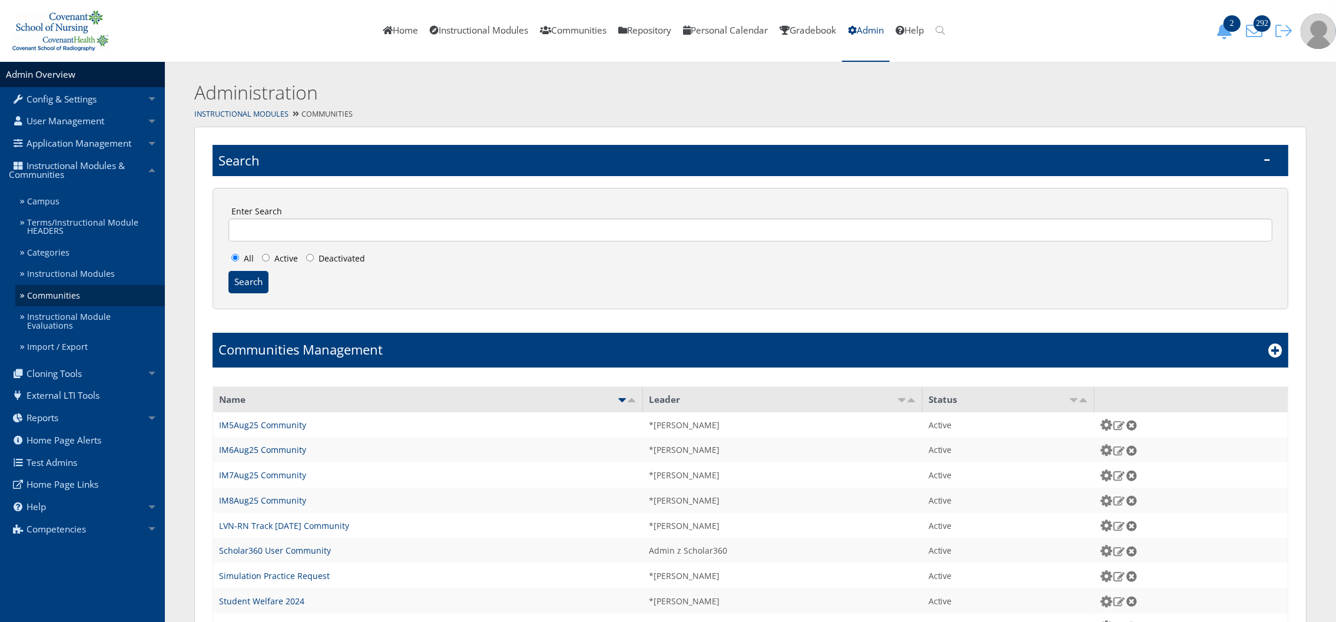
scroll to position [112, 0]
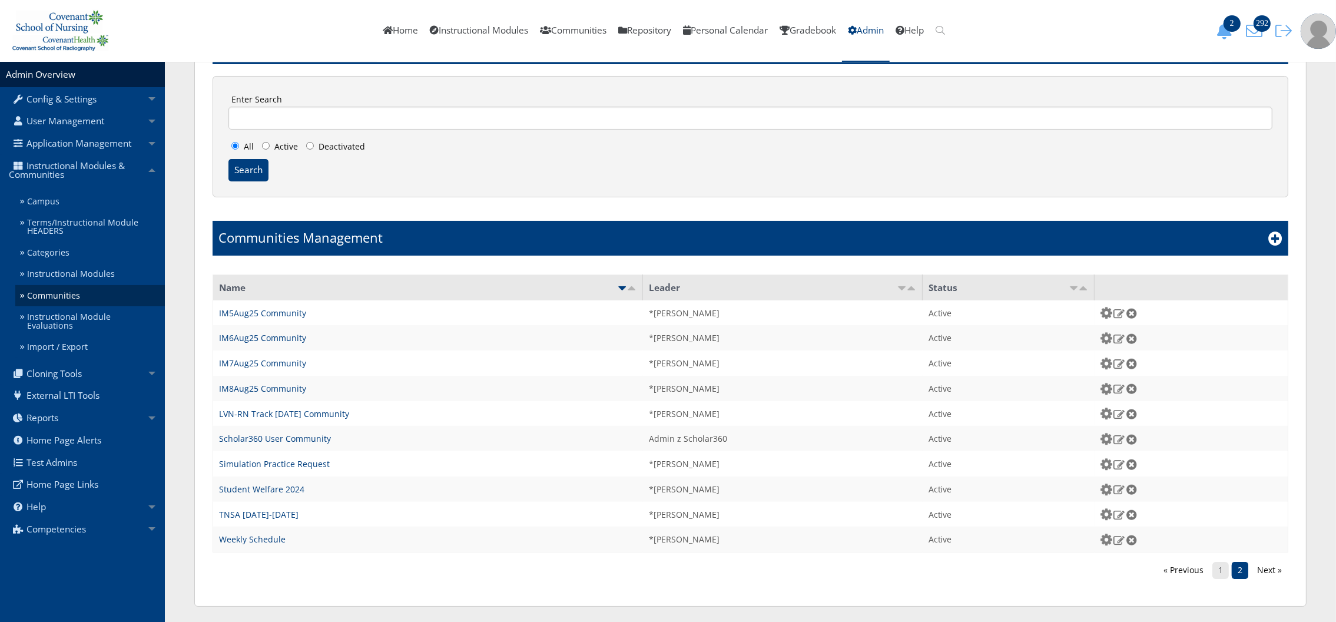
click at [1221, 572] on link "1" at bounding box center [1221, 570] width 16 height 16
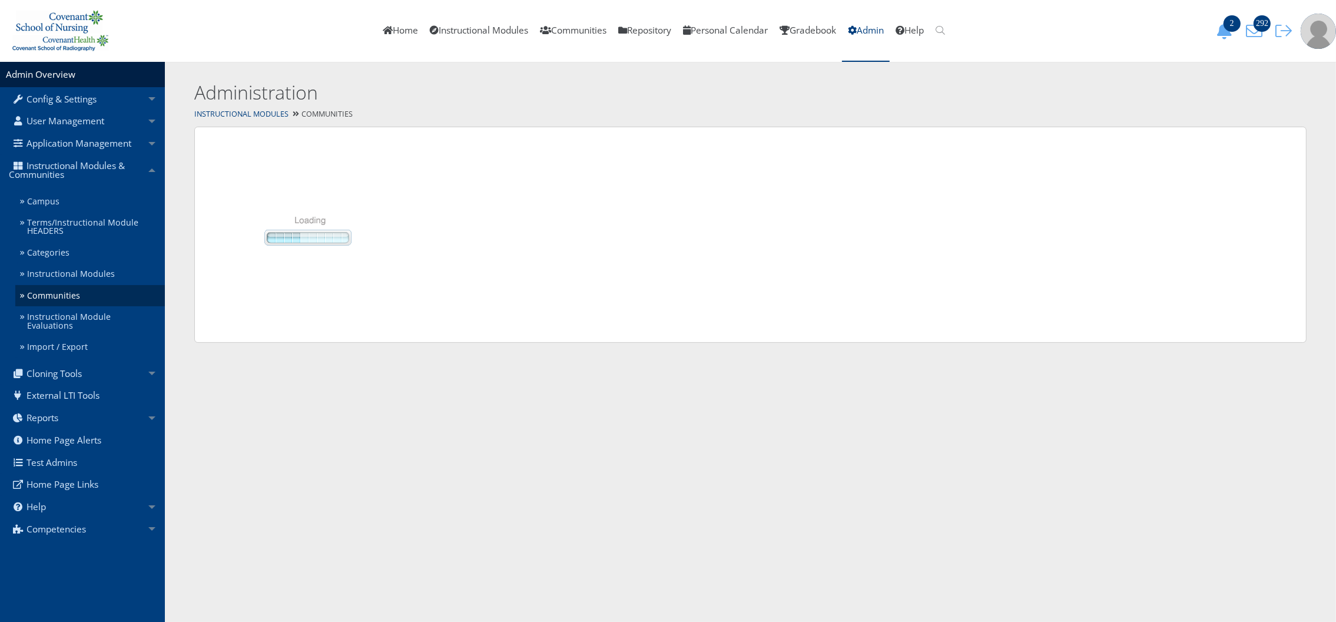
scroll to position [0, 0]
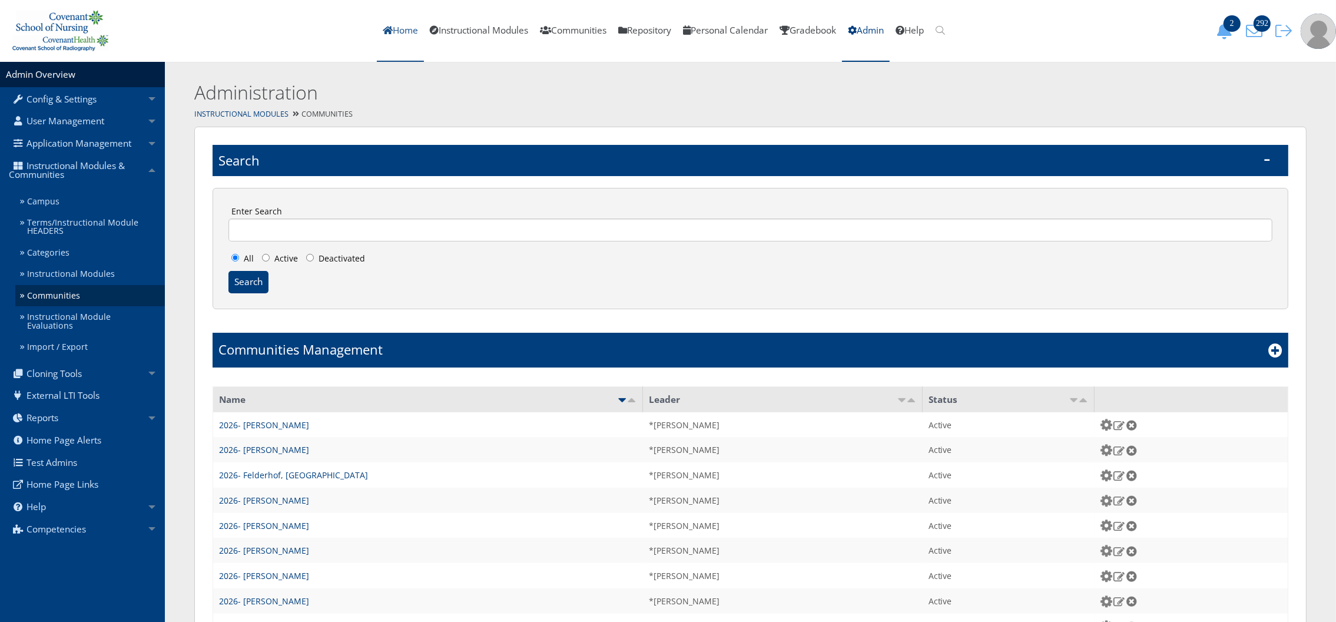
click at [388, 33] on link "Home" at bounding box center [400, 31] width 47 height 62
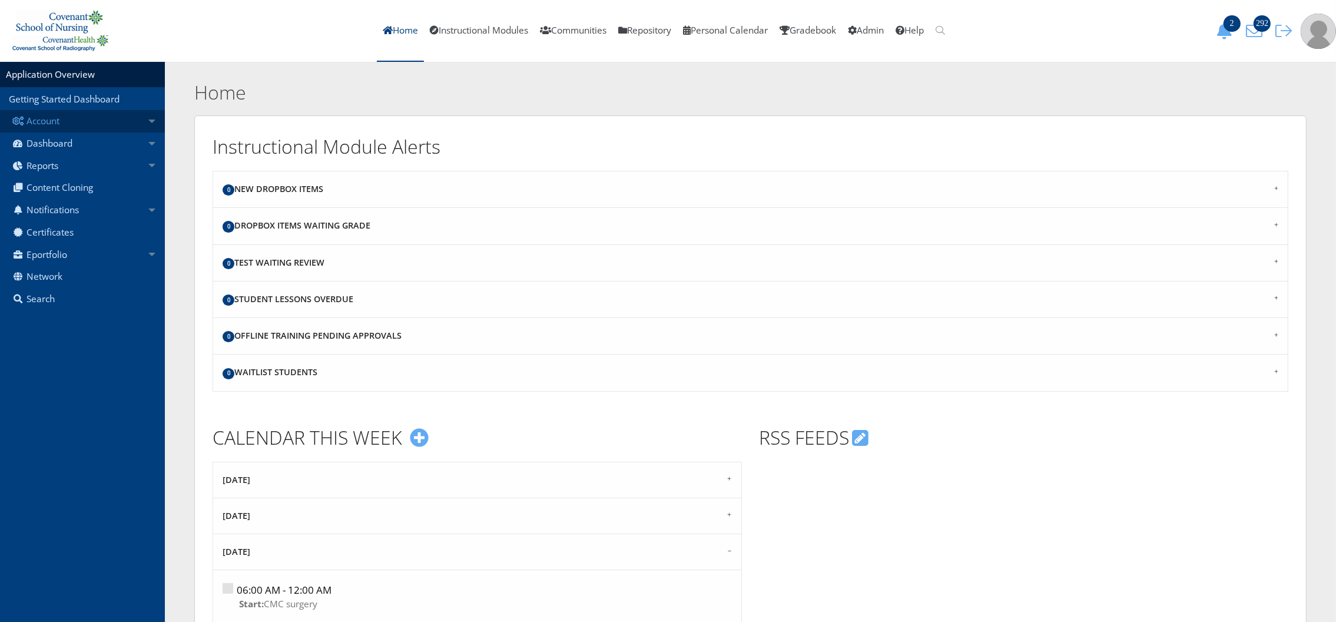
click at [75, 129] on link "Account" at bounding box center [82, 121] width 165 height 22
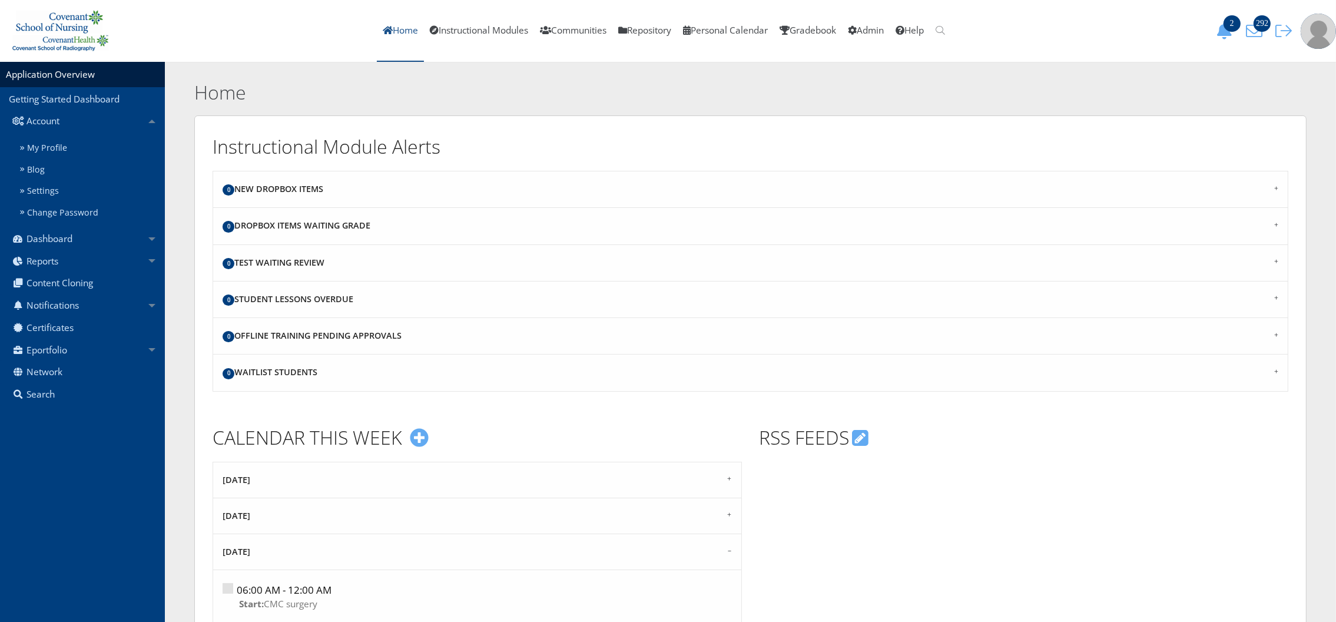
click at [391, 24] on link "Home" at bounding box center [400, 31] width 47 height 62
